Goal: Transaction & Acquisition: Purchase product/service

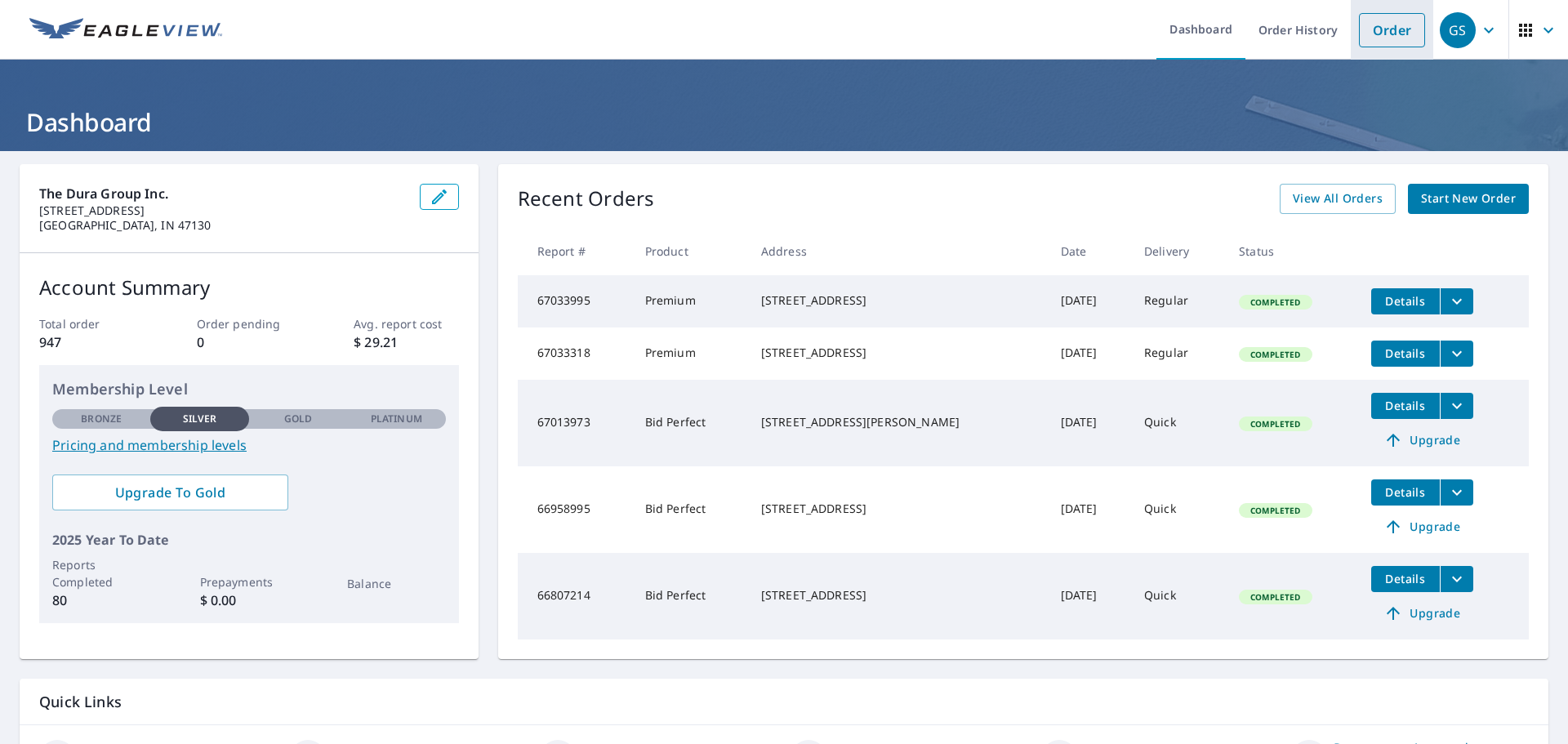
click at [1381, 32] on link "Order" at bounding box center [1392, 30] width 66 height 35
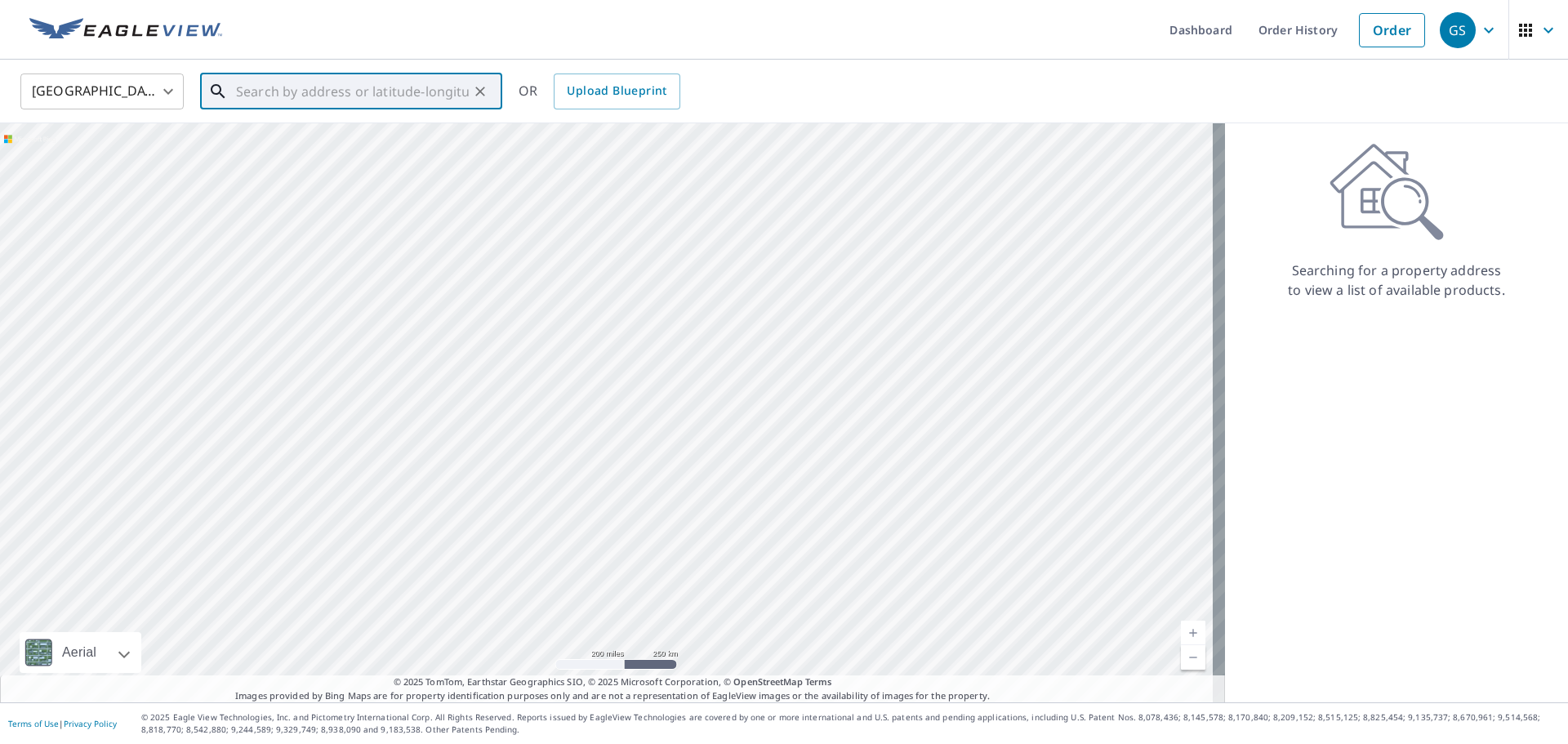
click at [245, 105] on input "text" at bounding box center [352, 91] width 233 height 46
click at [370, 147] on span "[STREET_ADDRESS][PERSON_NAME]" at bounding box center [361, 138] width 256 height 19
type input "[STREET_ADDRESS][PERSON_NAME]"
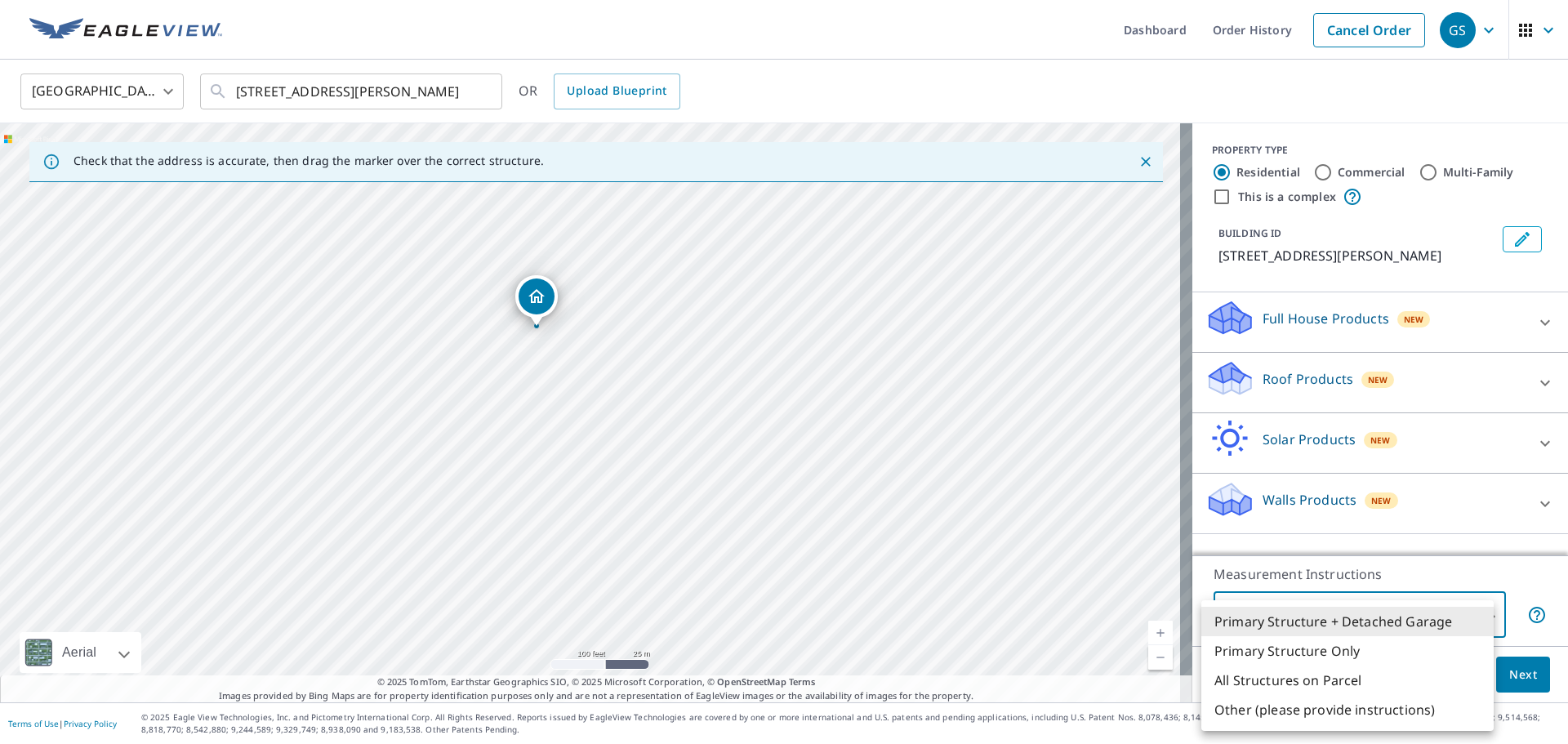
click at [1479, 613] on body "GS GS Dashboard Order History Cancel Order GS [GEOGRAPHIC_DATA] [GEOGRAPHIC_DAT…" at bounding box center [784, 372] width 1568 height 744
click at [1289, 676] on li "All Structures on Parcel" at bounding box center [1348, 680] width 292 height 29
type input "3"
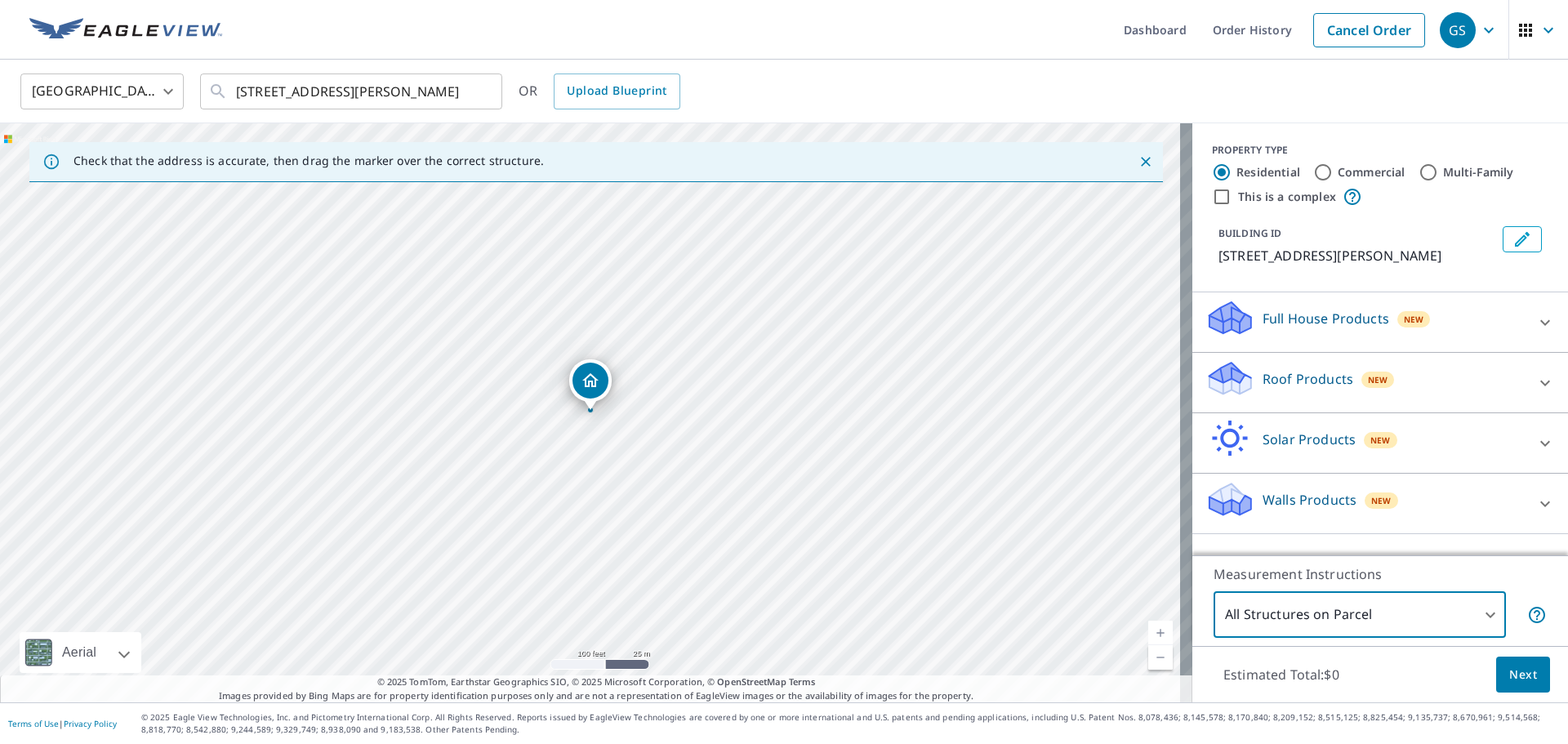
click at [1541, 325] on icon at bounding box center [1545, 322] width 10 height 5
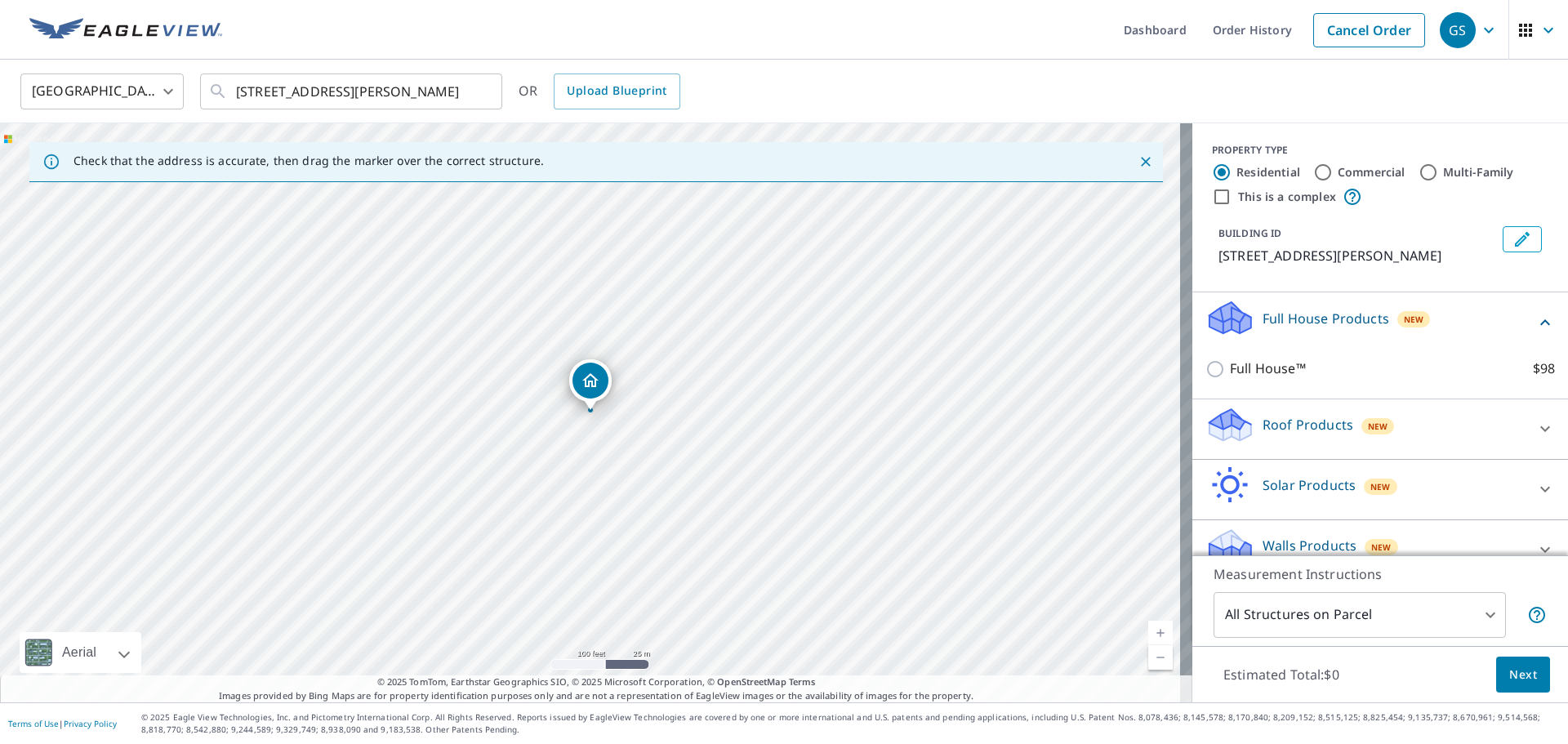
scroll to position [45, 0]
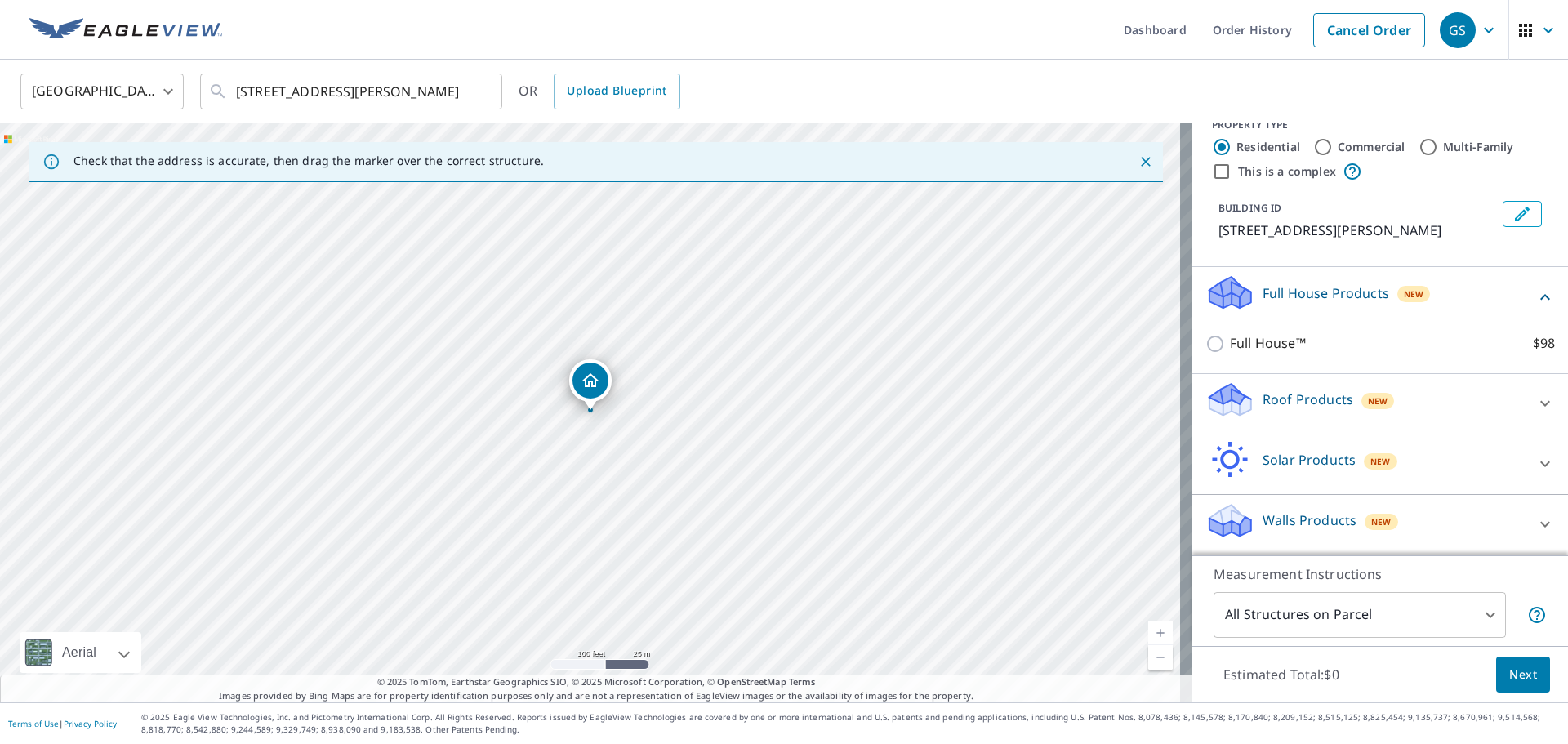
click at [1536, 404] on icon at bounding box center [1545, 403] width 19 height 19
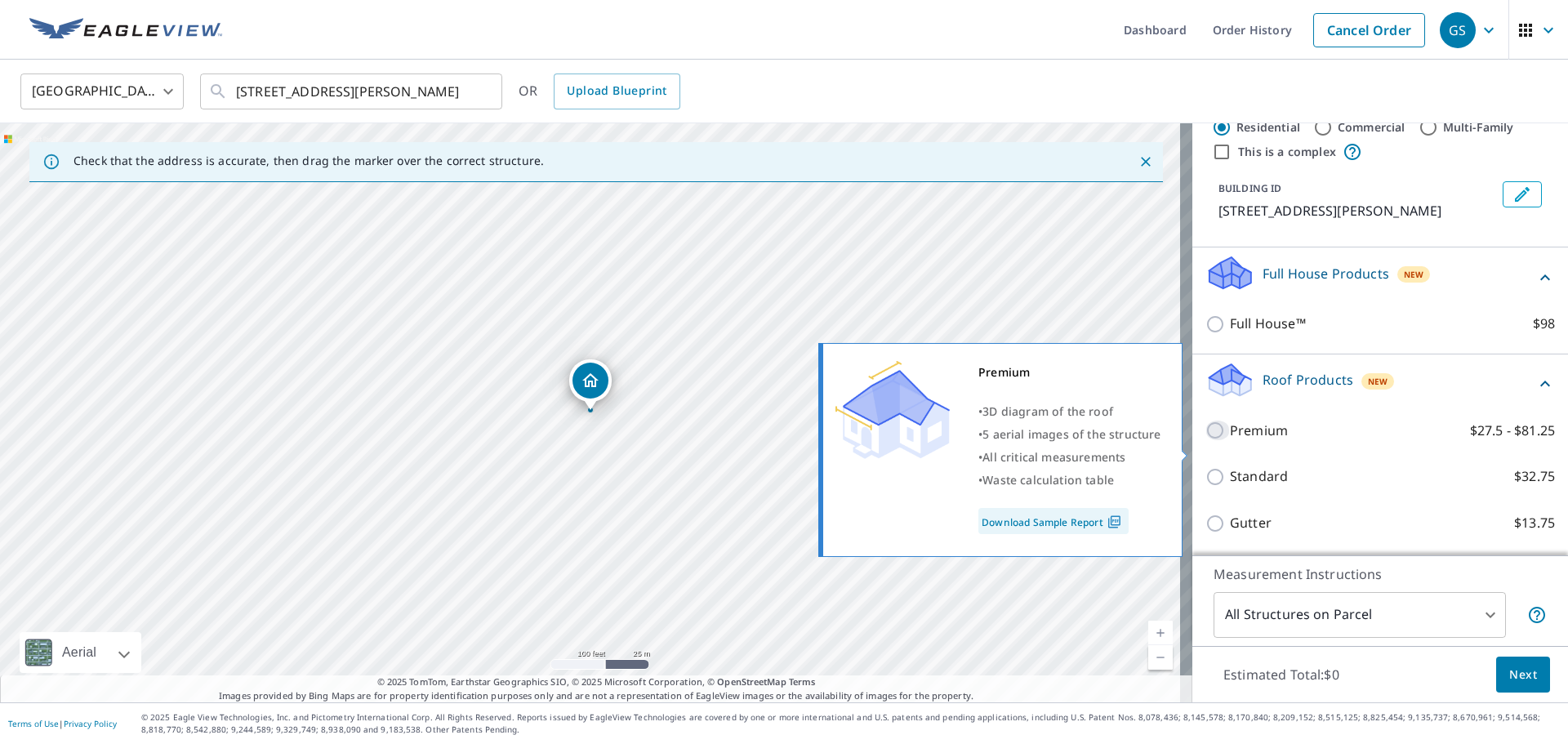
click at [1209, 440] on input "Premium $27.5 - $81.25" at bounding box center [1218, 430] width 25 height 19
checkbox input "true"
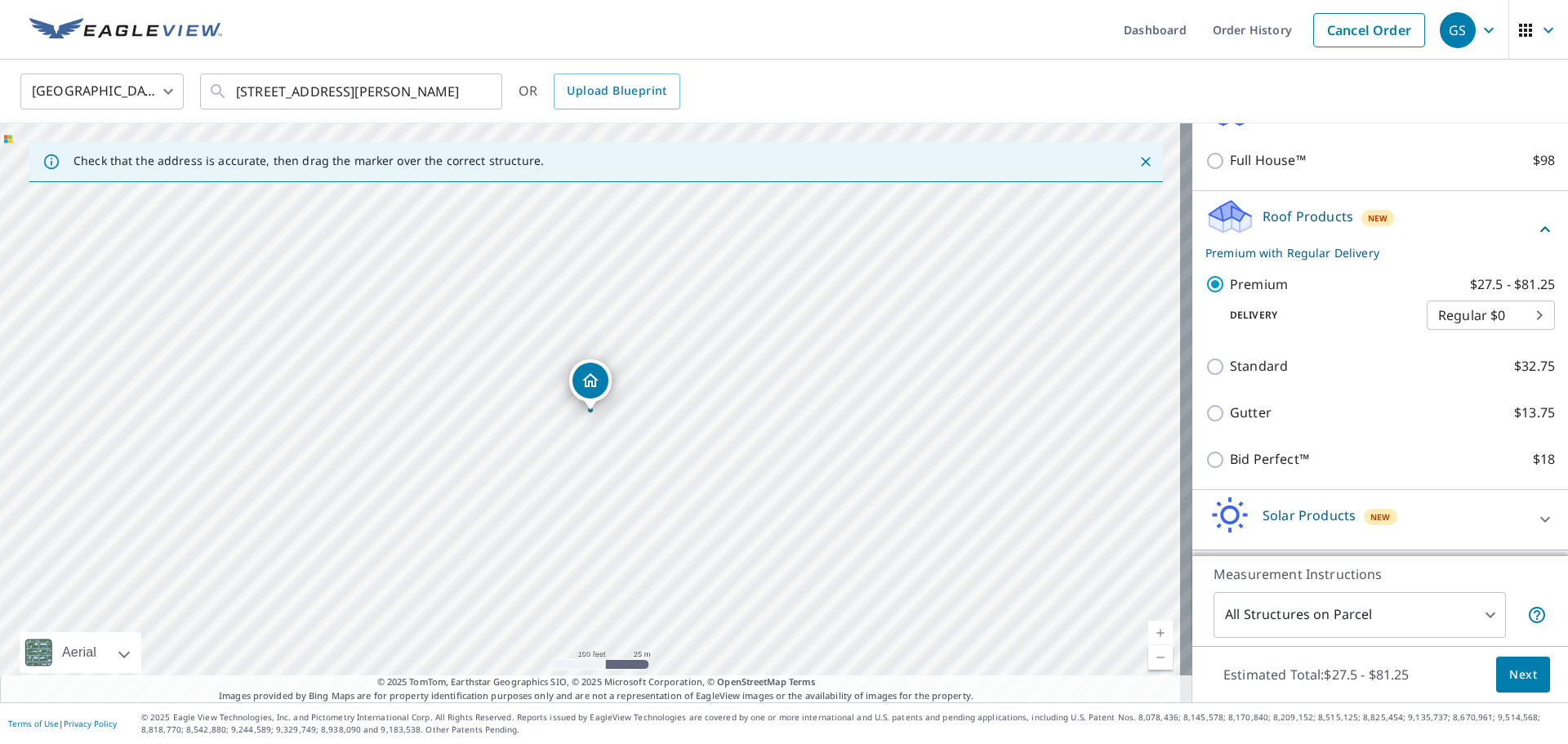
scroll to position [284, 0]
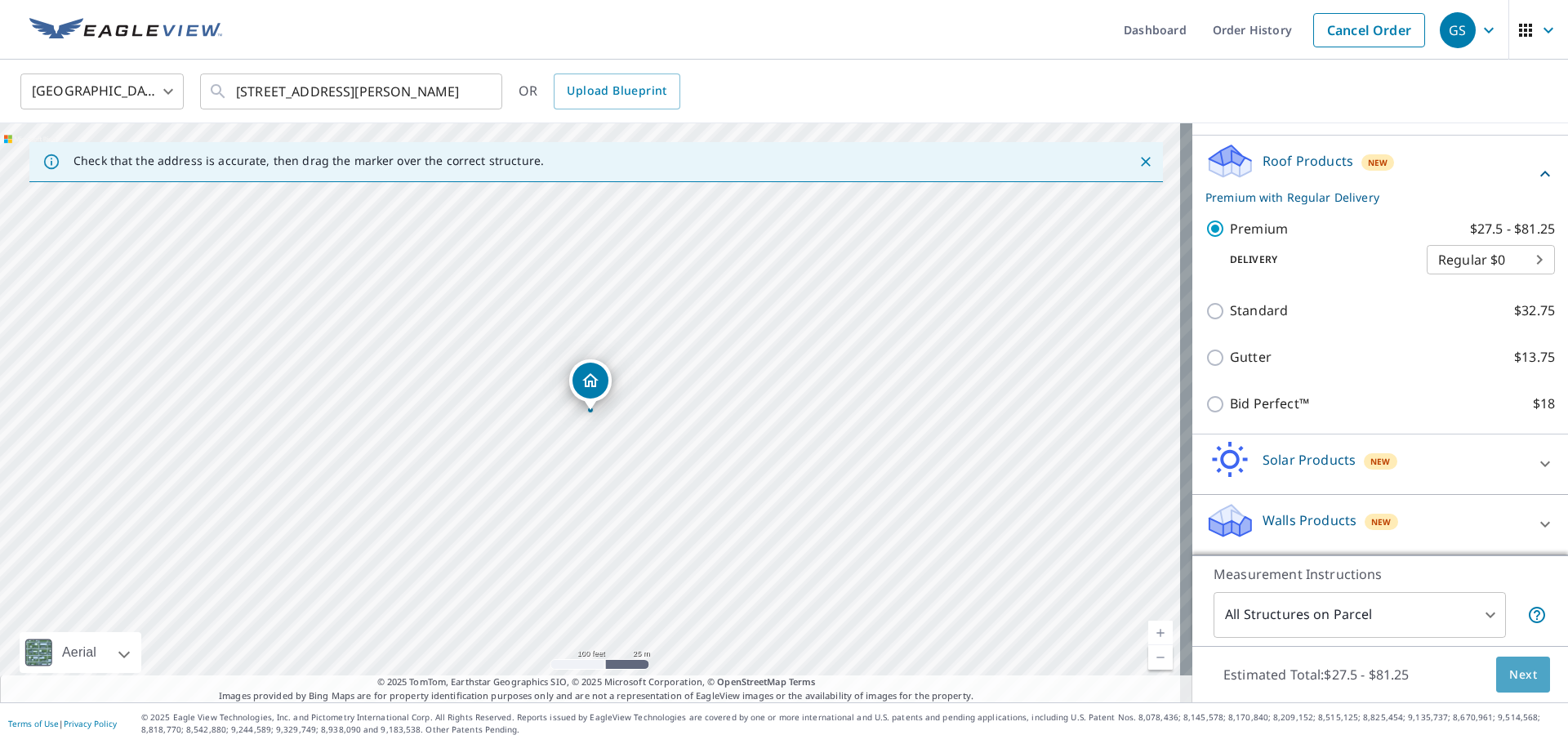
click at [1518, 678] on span "Next" at bounding box center [1523, 676] width 27 height 20
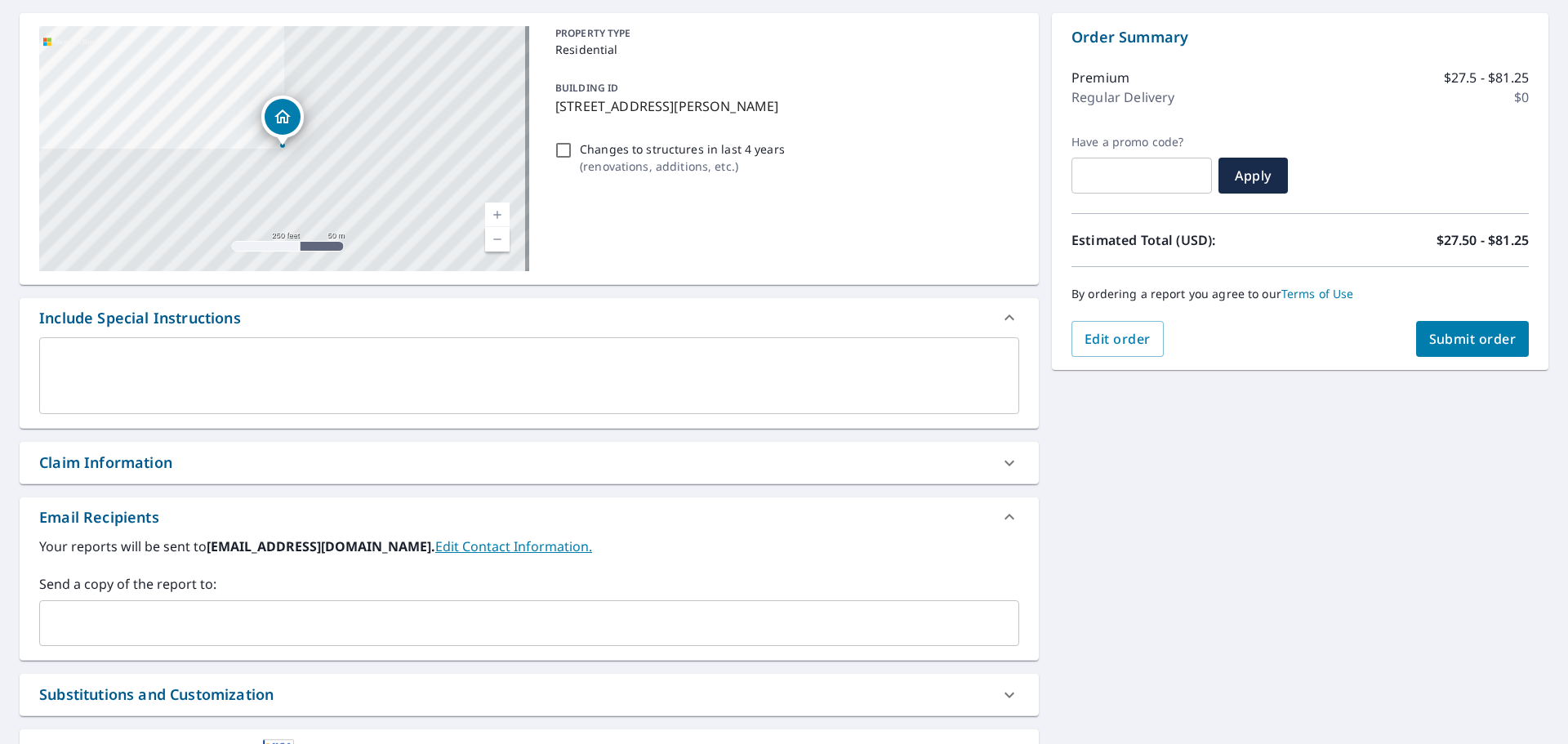
scroll to position [163, 0]
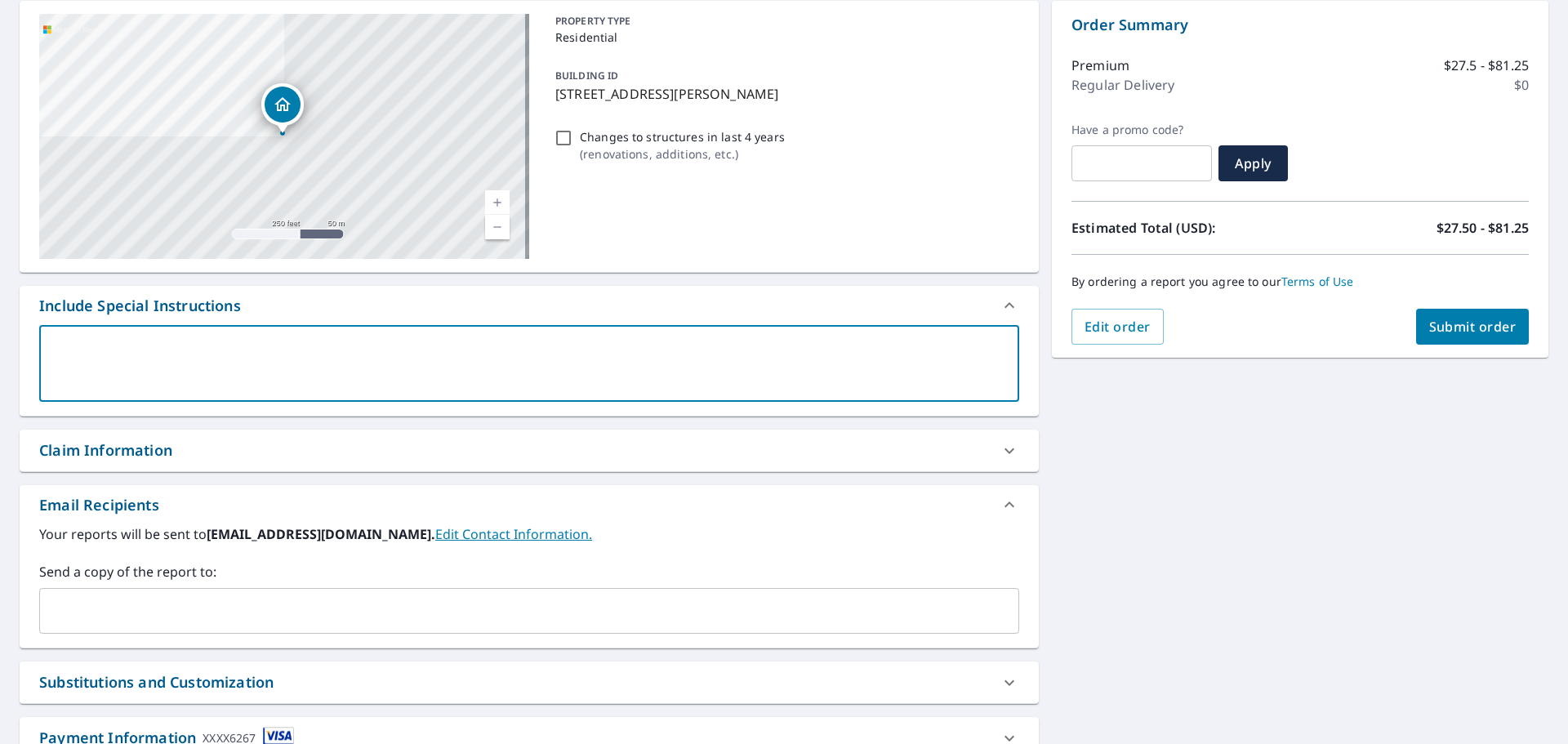
click at [75, 345] on textarea at bounding box center [528, 363] width 957 height 47
type textarea "J"
type textarea "x"
checkbox input "true"
type textarea "[PERSON_NAME]"
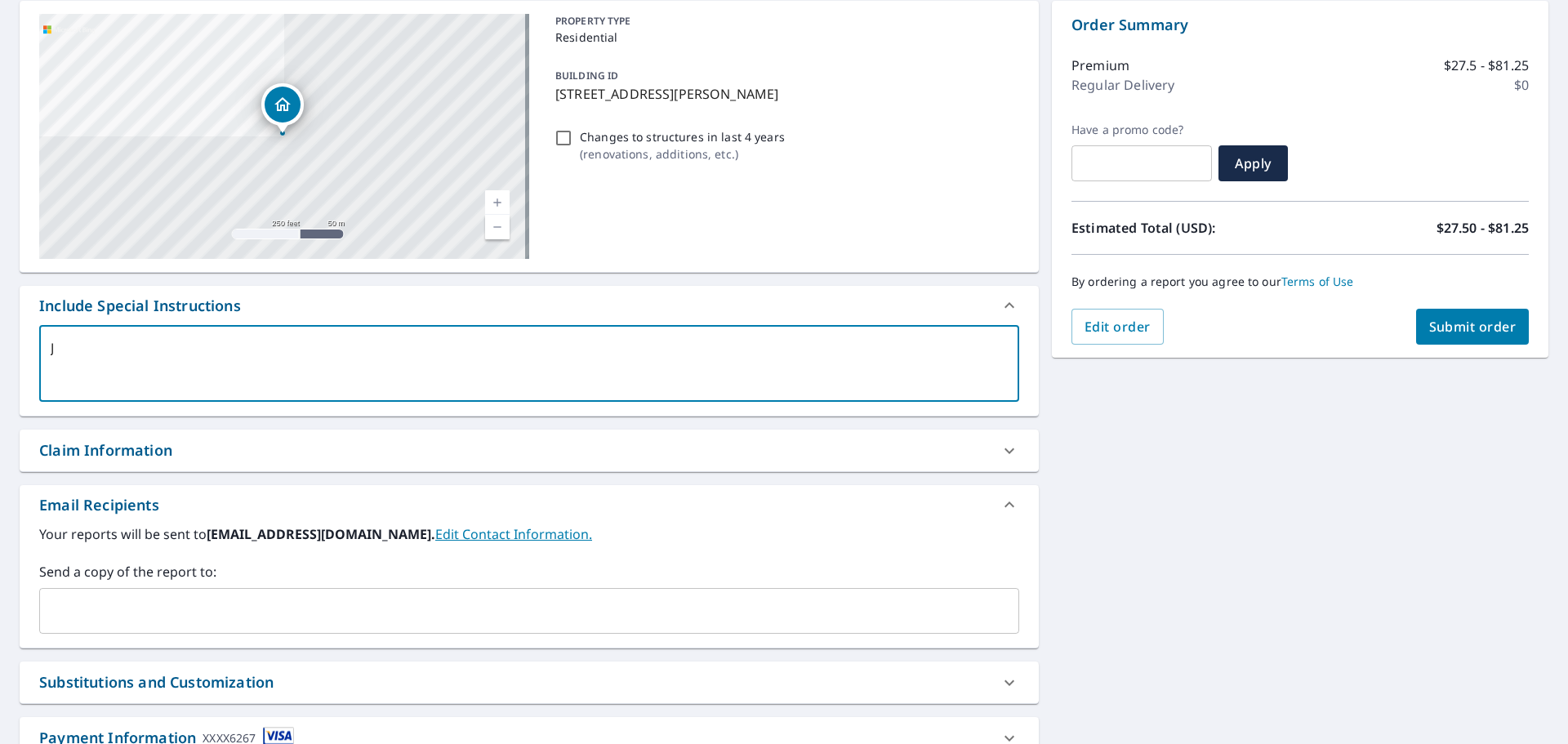
type textarea "x"
checkbox input "true"
type textarea "JOH"
type textarea "x"
checkbox input "true"
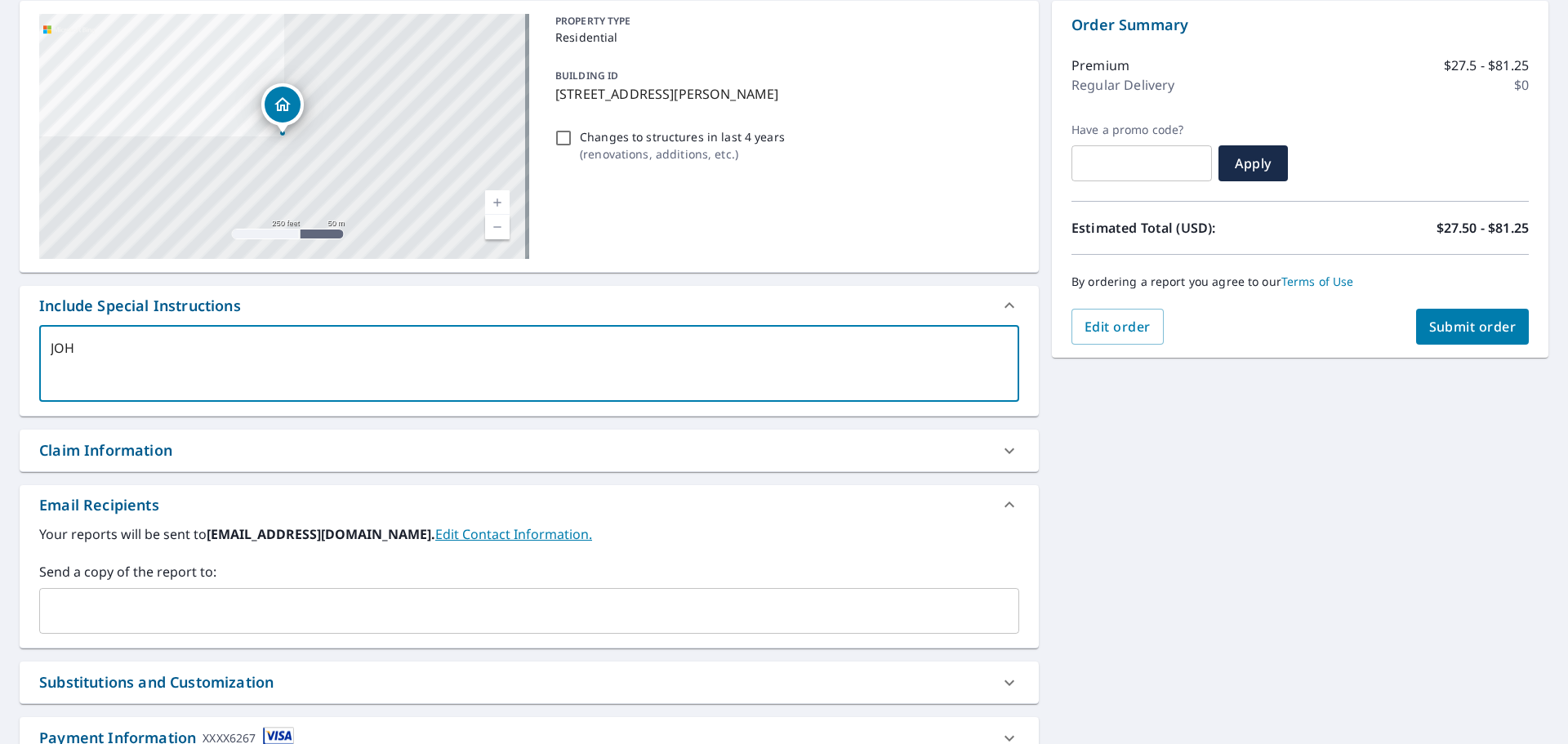
type textarea "[PERSON_NAME]"
type textarea "x"
checkbox input "true"
type textarea "[PERSON_NAME]"
type textarea "x"
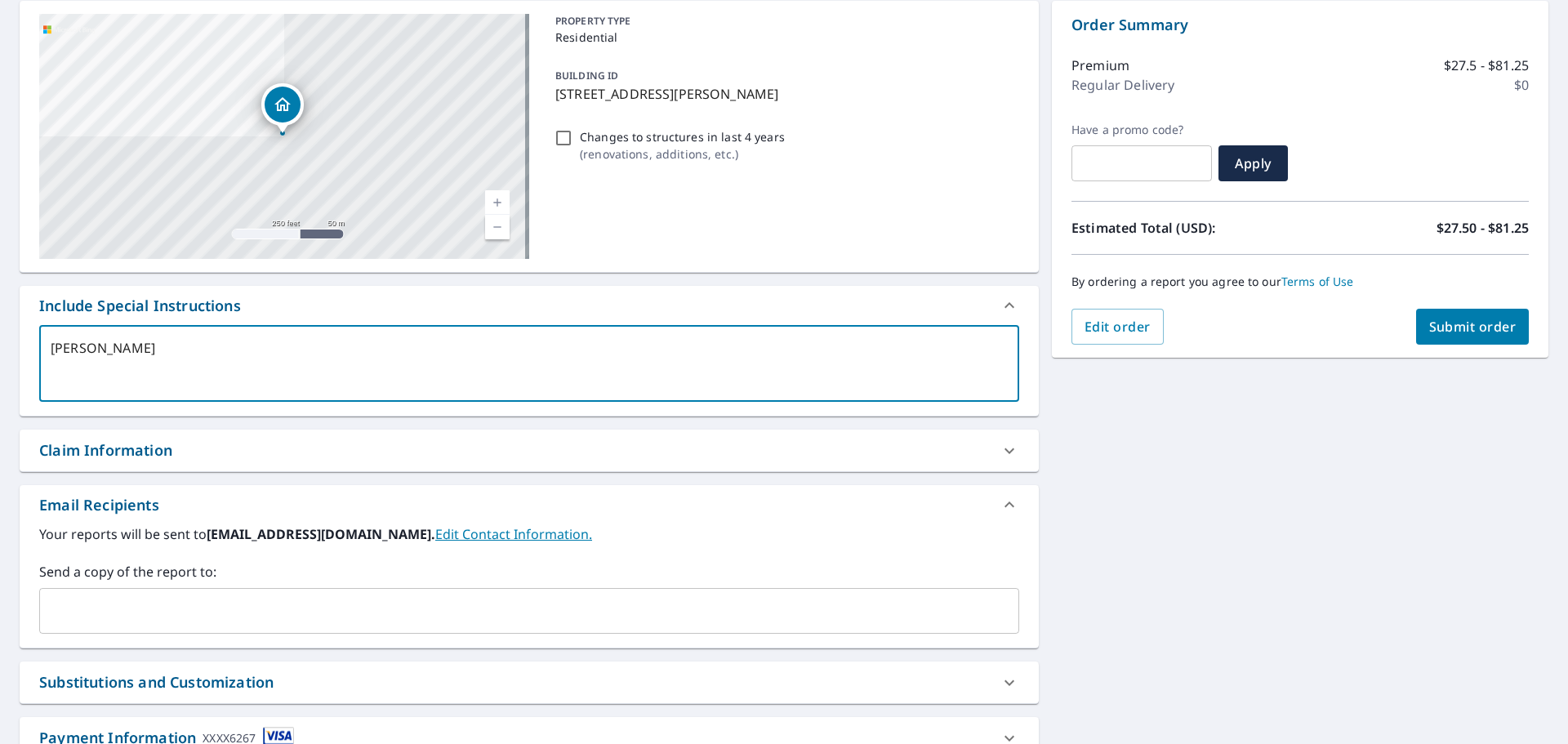
checkbox input "true"
type textarea "[PERSON_NAME]"
type textarea "x"
checkbox input "true"
type textarea "[PERSON_NAME]"
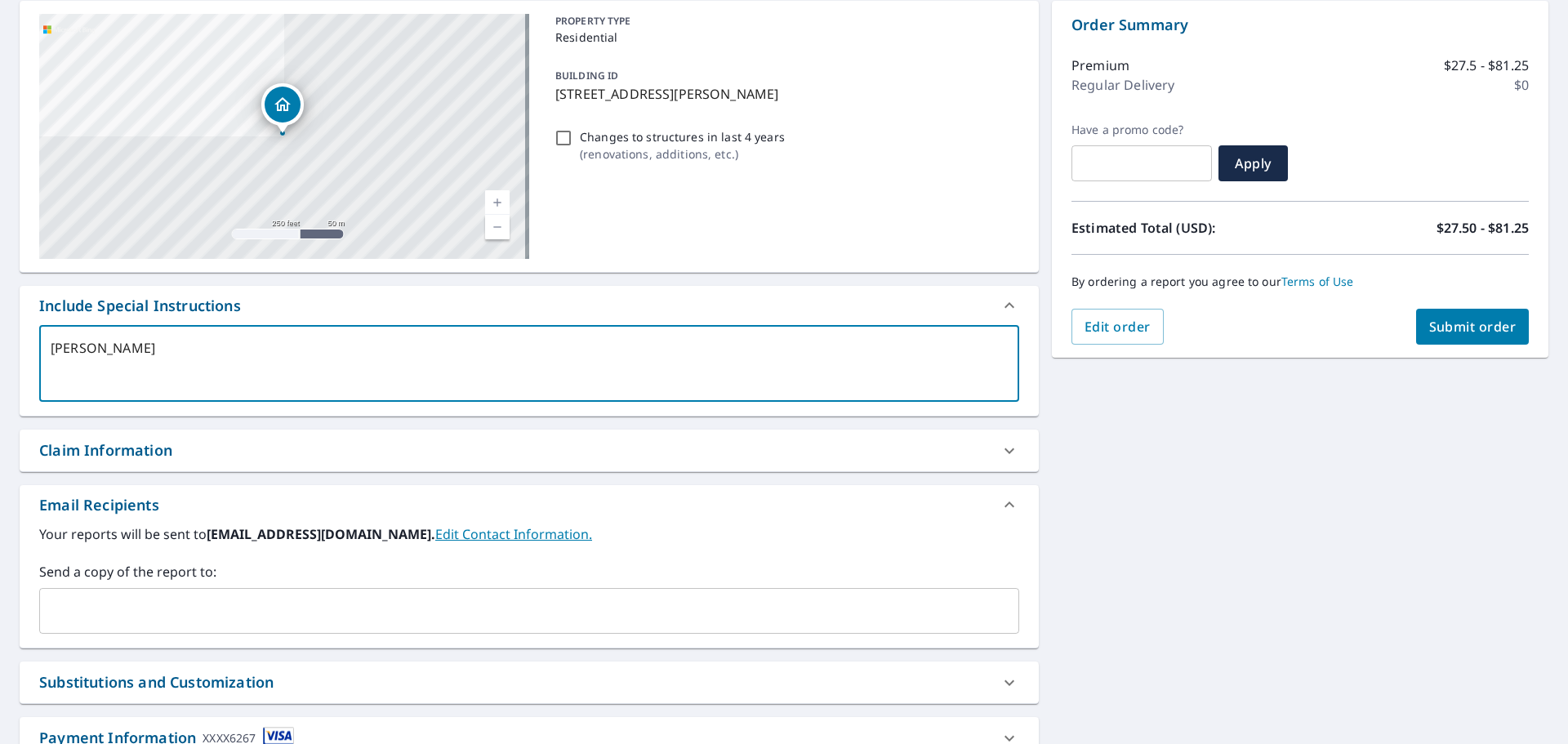
type textarea "x"
checkbox input "true"
type textarea "[PERSON_NAME]"
type textarea "x"
checkbox input "true"
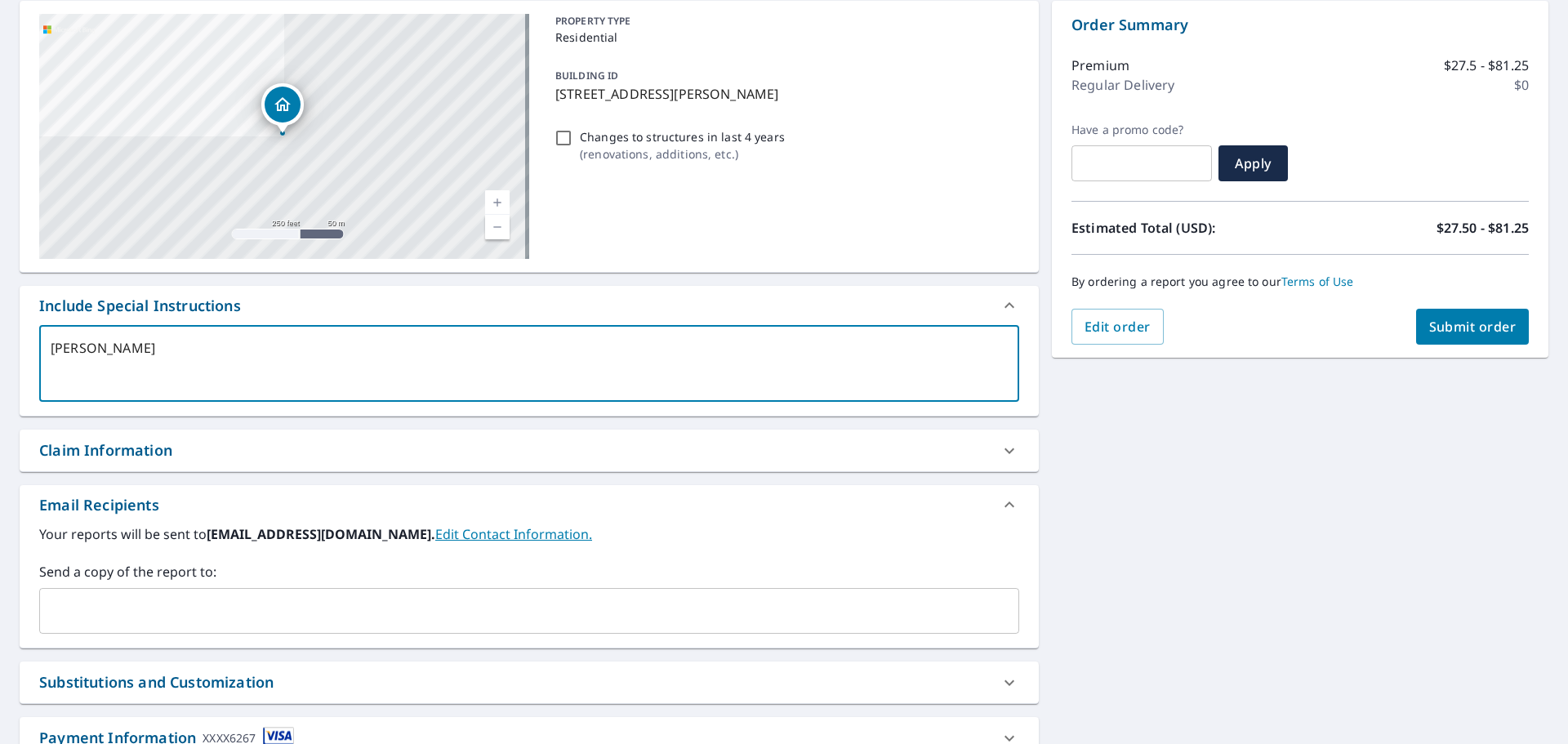
type textarea "[PERSON_NAME]"
type textarea "x"
checkbox input "true"
type textarea "[PERSON_NAME]"
type textarea "x"
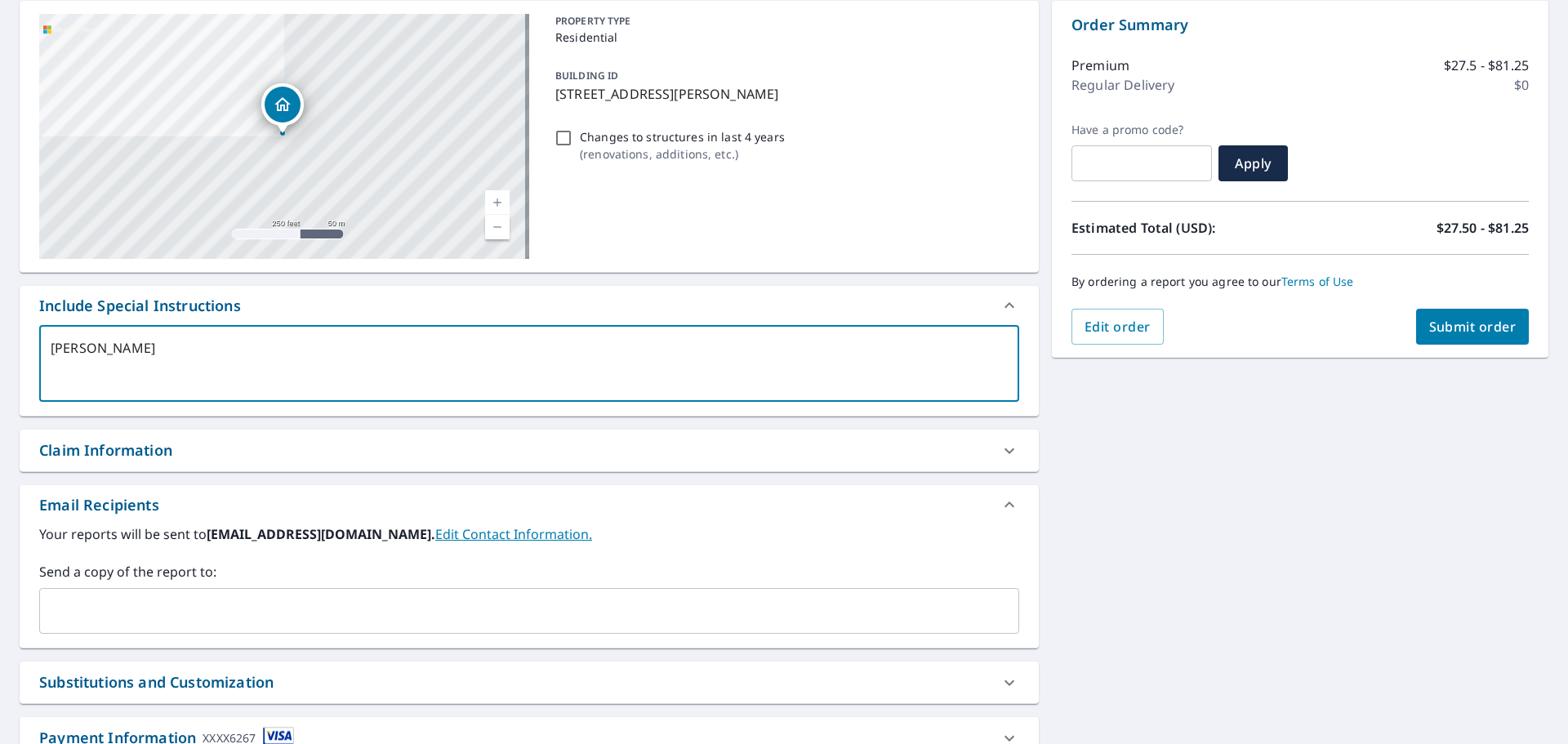
checkbox input "true"
type textarea "[PERSON_NAME]"
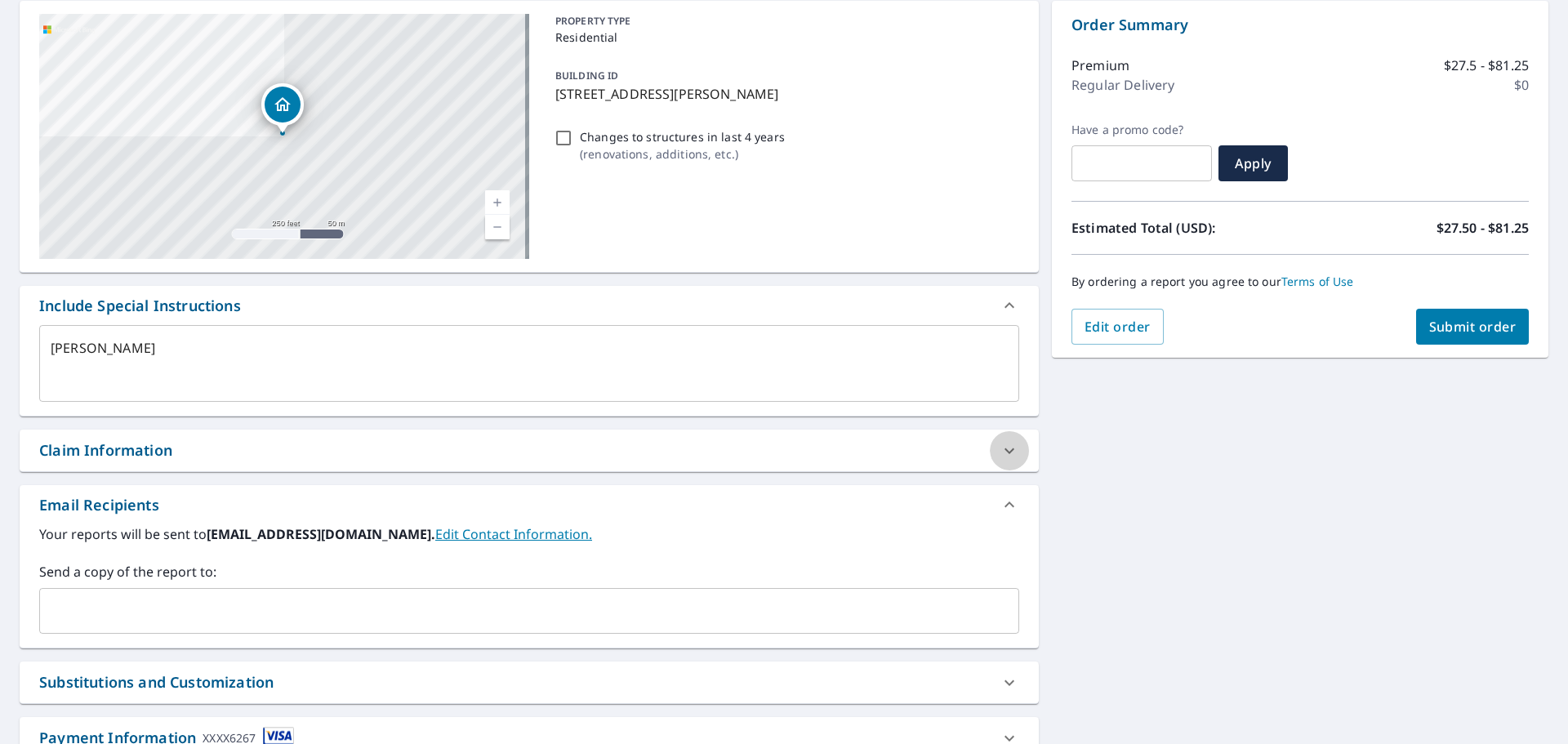
click at [1011, 452] on div at bounding box center [1009, 451] width 39 height 39
type textarea "x"
checkbox input "true"
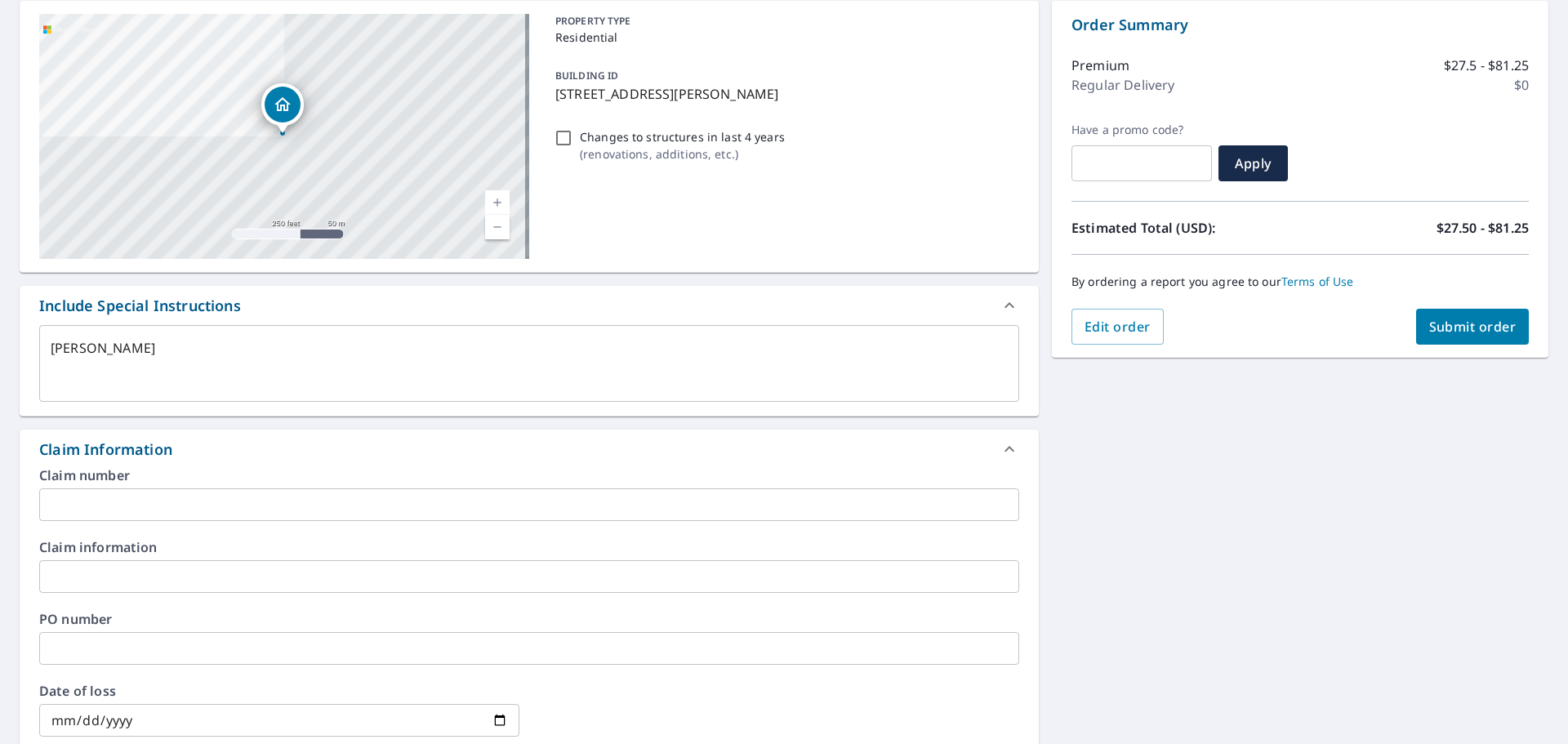
click at [140, 511] on input "text" at bounding box center [529, 505] width 980 height 33
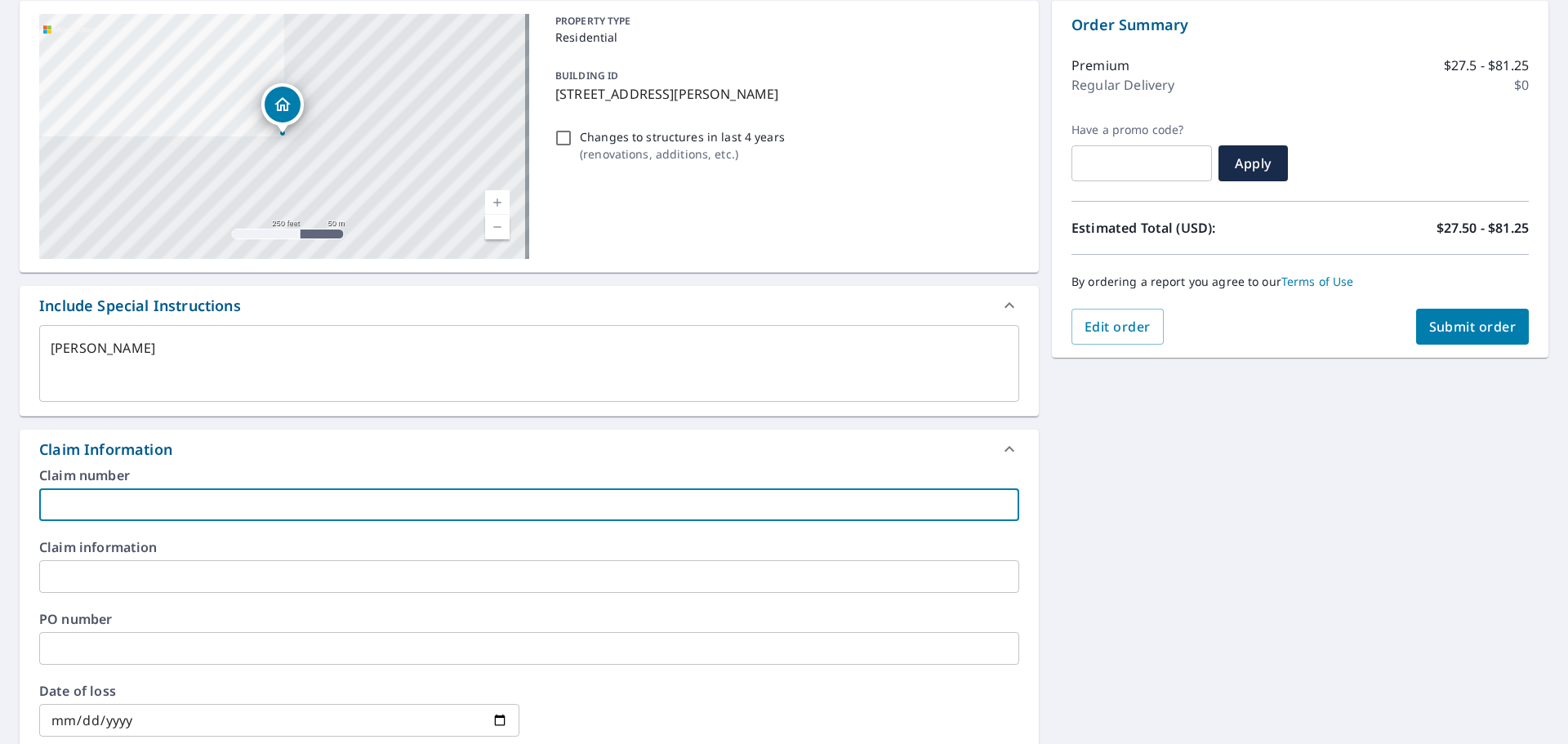
type textarea "x"
type input "T"
checkbox input "true"
type textarea "x"
type input "TA"
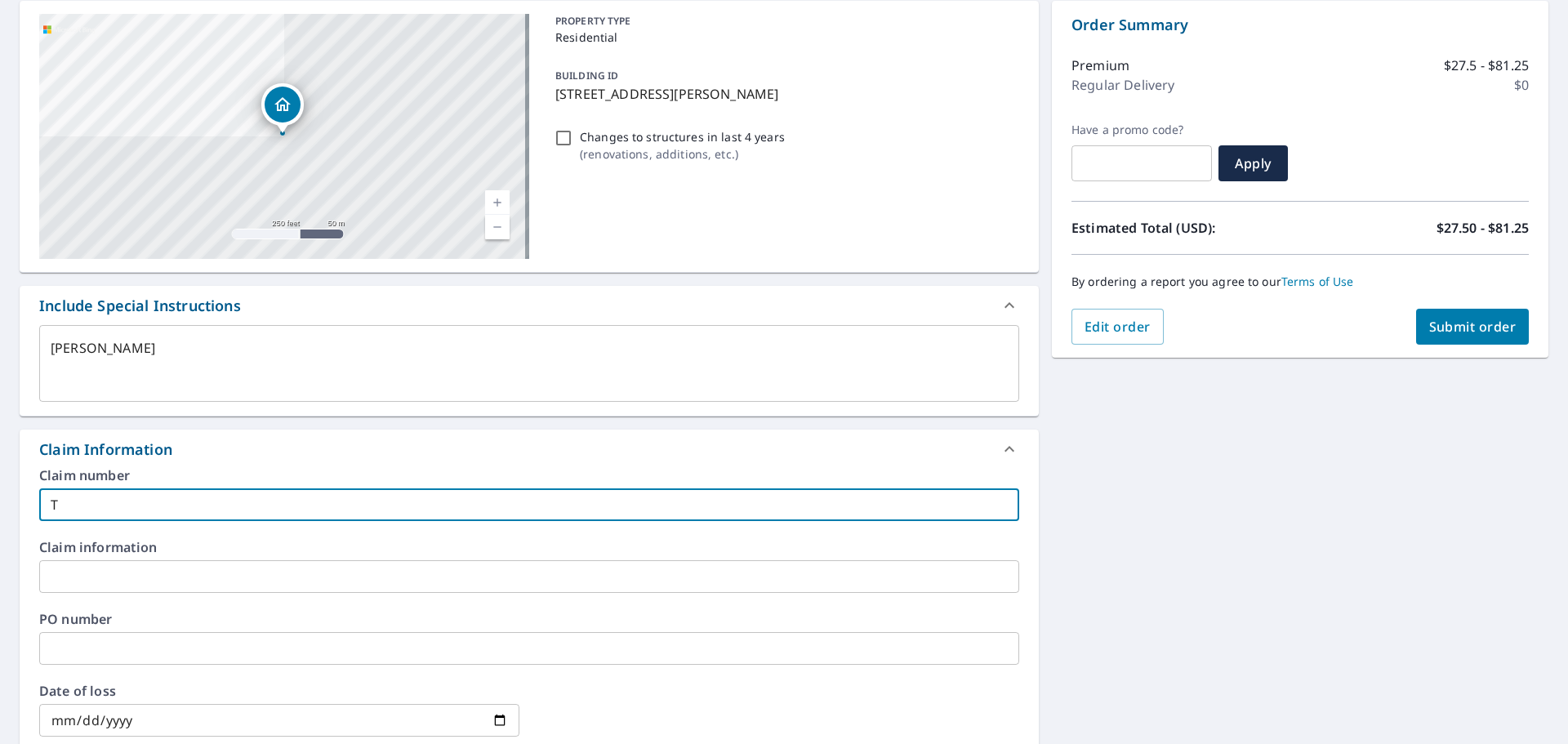
checkbox input "true"
type textarea "x"
type input "TA7"
checkbox input "true"
type textarea "x"
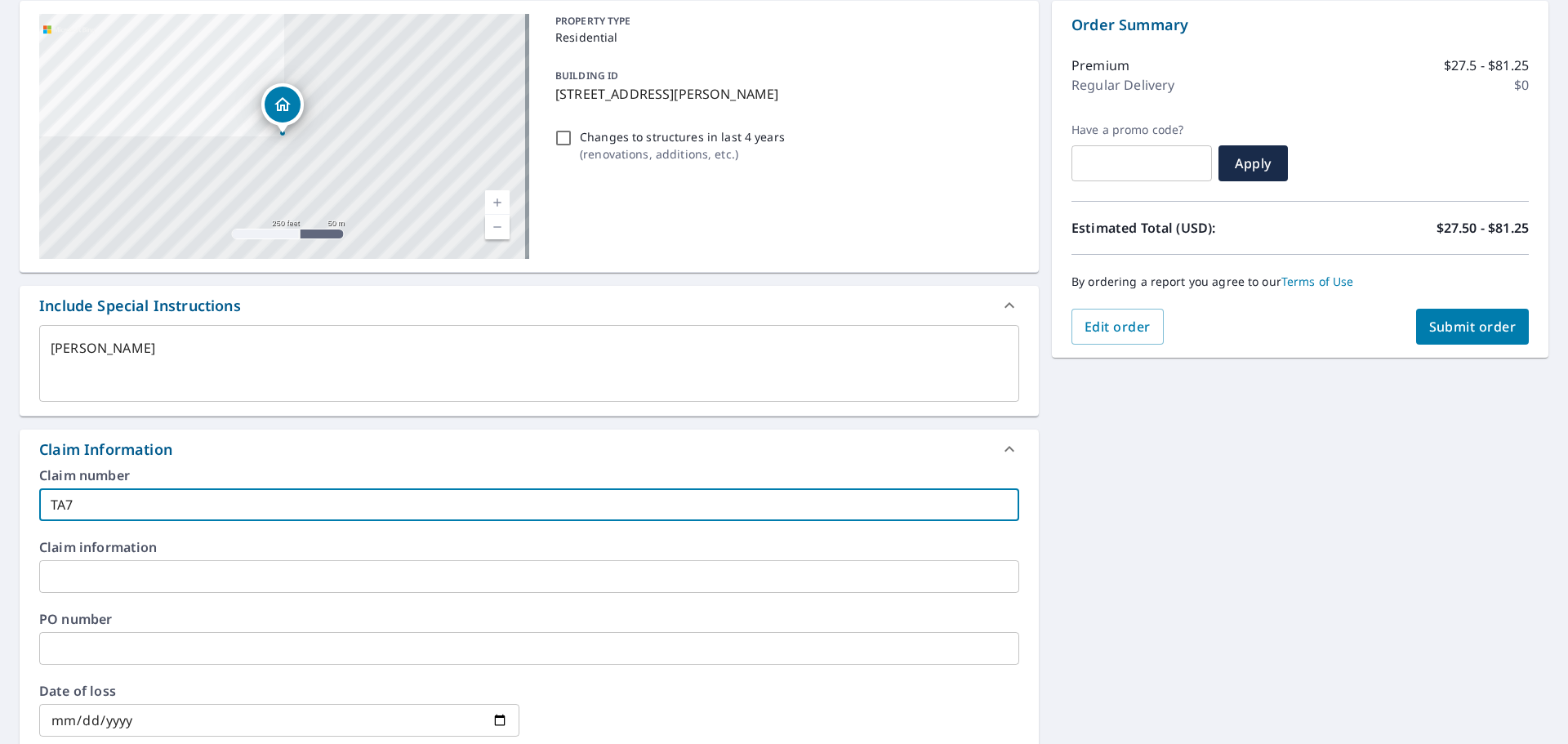
type input "TA72"
checkbox input "true"
type textarea "x"
type input "TA722"
checkbox input "true"
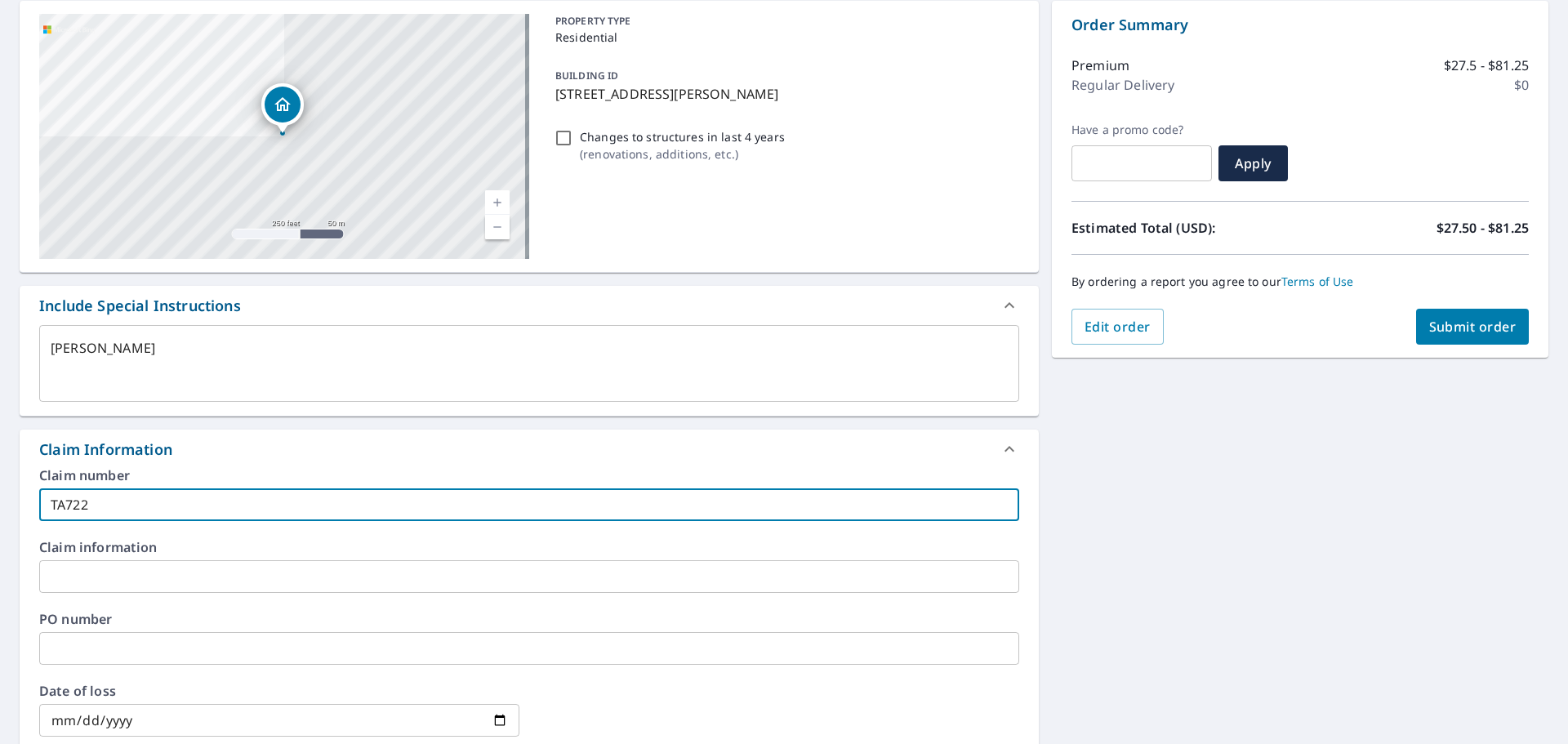
type textarea "x"
type input "TA7229"
checkbox input "true"
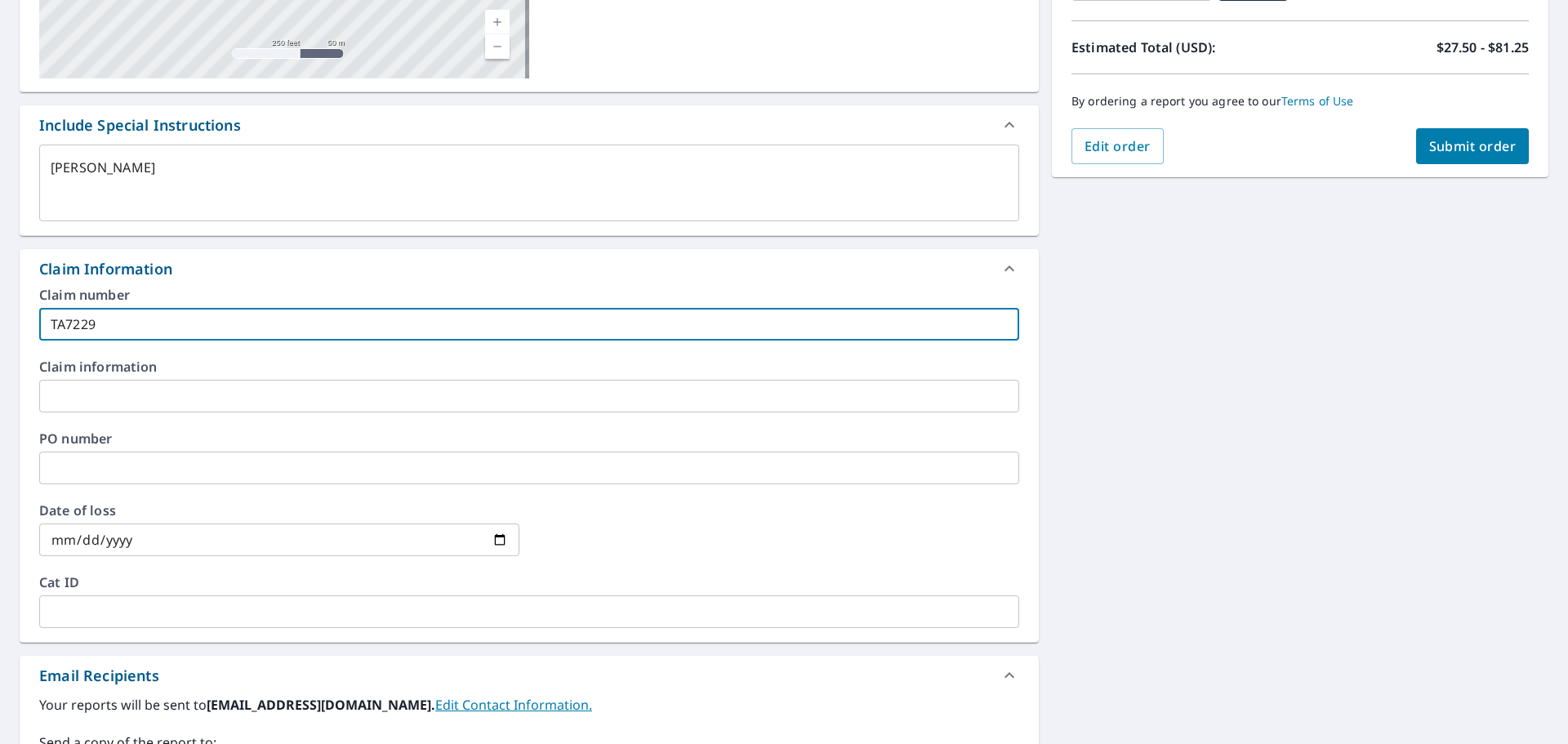
scroll to position [409, 0]
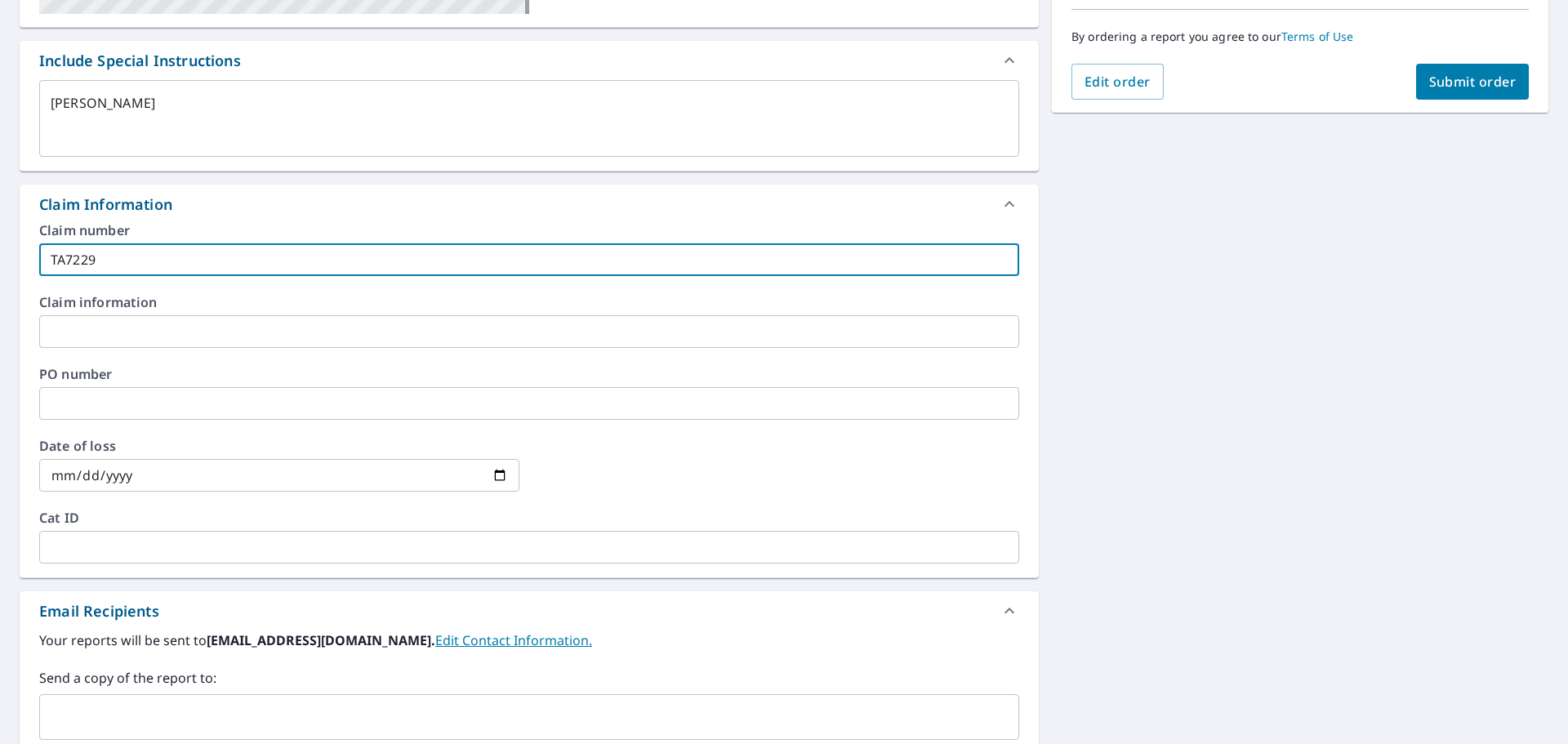
type input "TA7229"
click at [140, 478] on input "date" at bounding box center [279, 476] width 480 height 33
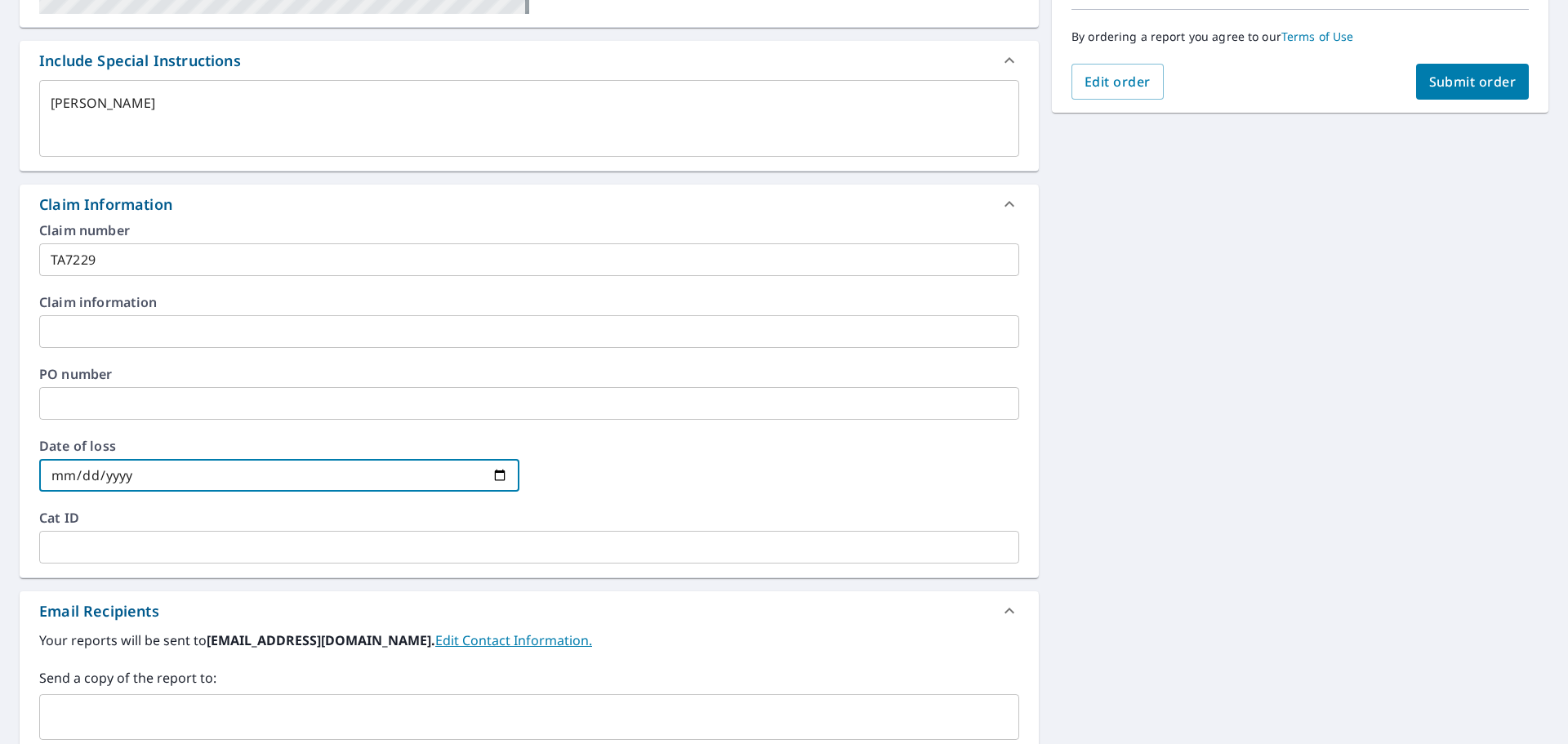
type input "0002-03-15"
type textarea "x"
checkbox input "true"
type input "0020-03-15"
type textarea "x"
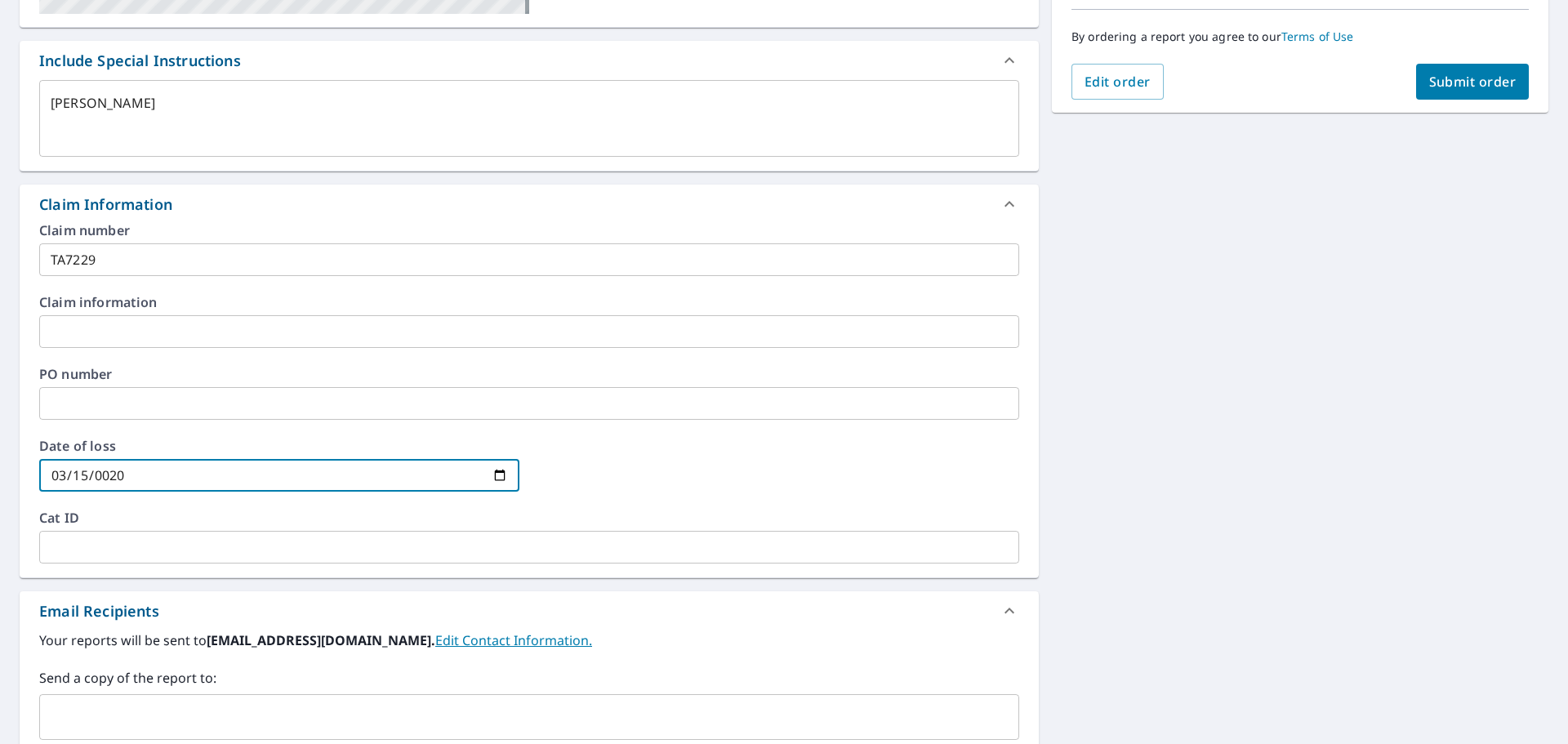
checkbox input "true"
type input "0202-03-15"
type textarea "x"
checkbox input "true"
type input "[DATE]"
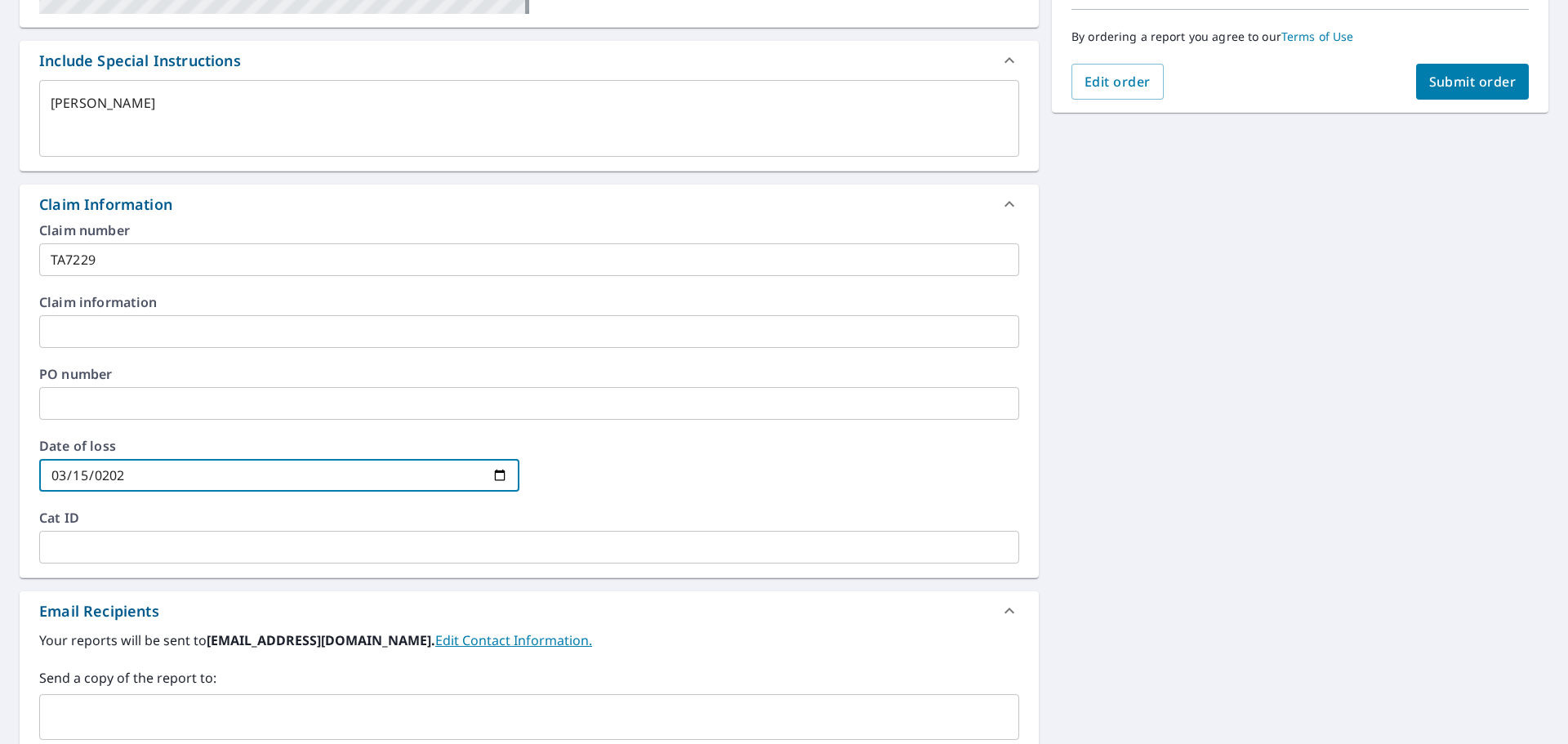
type textarea "x"
checkbox input "true"
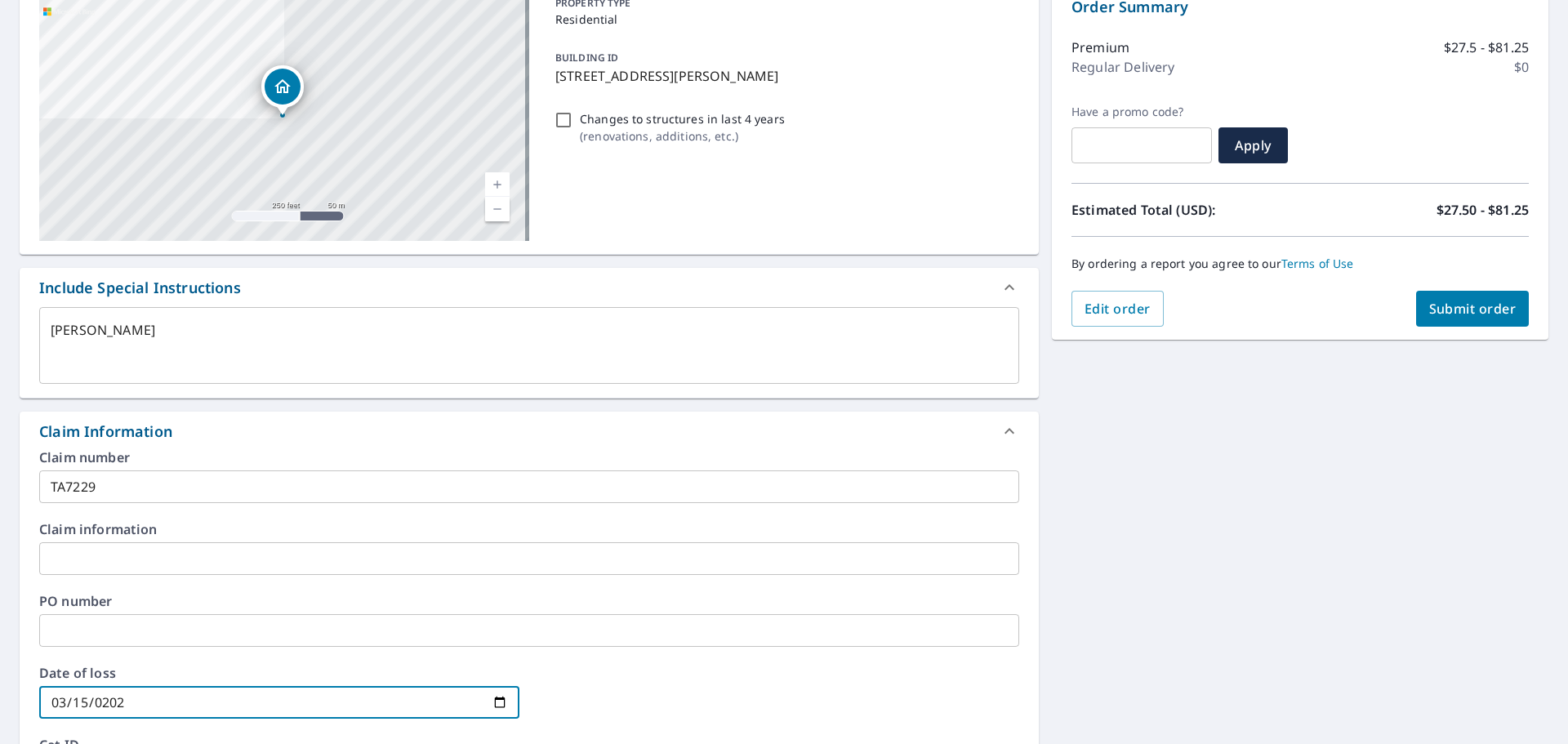
scroll to position [145, 0]
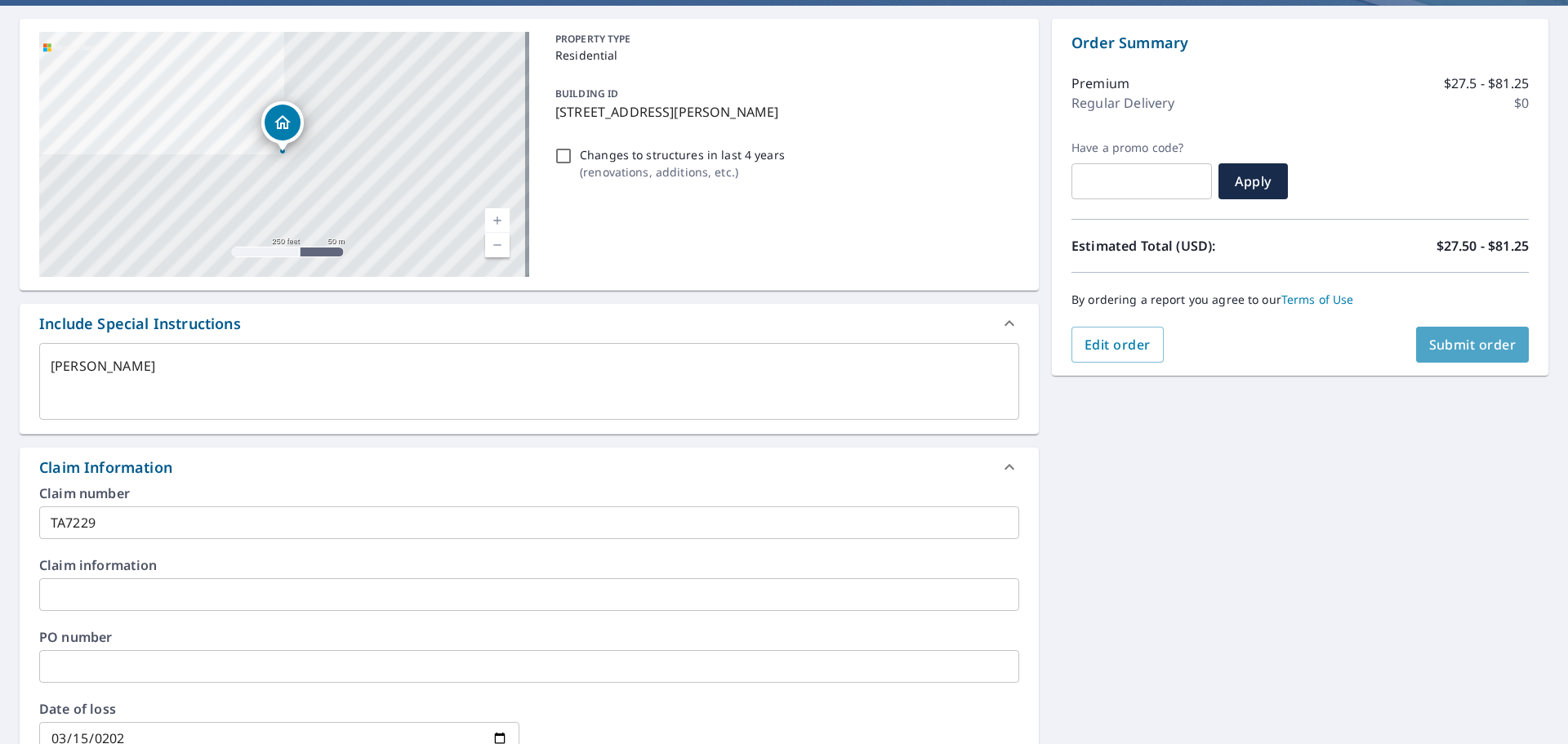
click at [1465, 341] on span "Submit order" at bounding box center [1473, 345] width 88 height 18
type textarea "x"
checkbox input "true"
